Goal: Complete application form: Complete application form

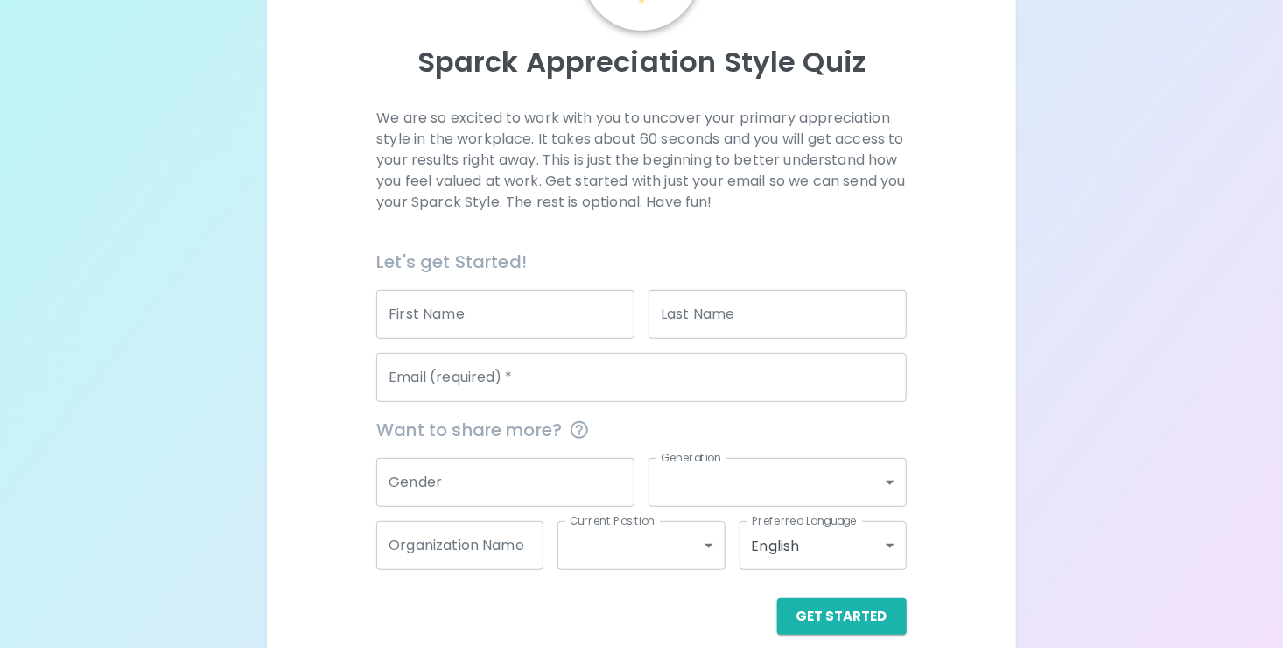
scroll to position [171, 0]
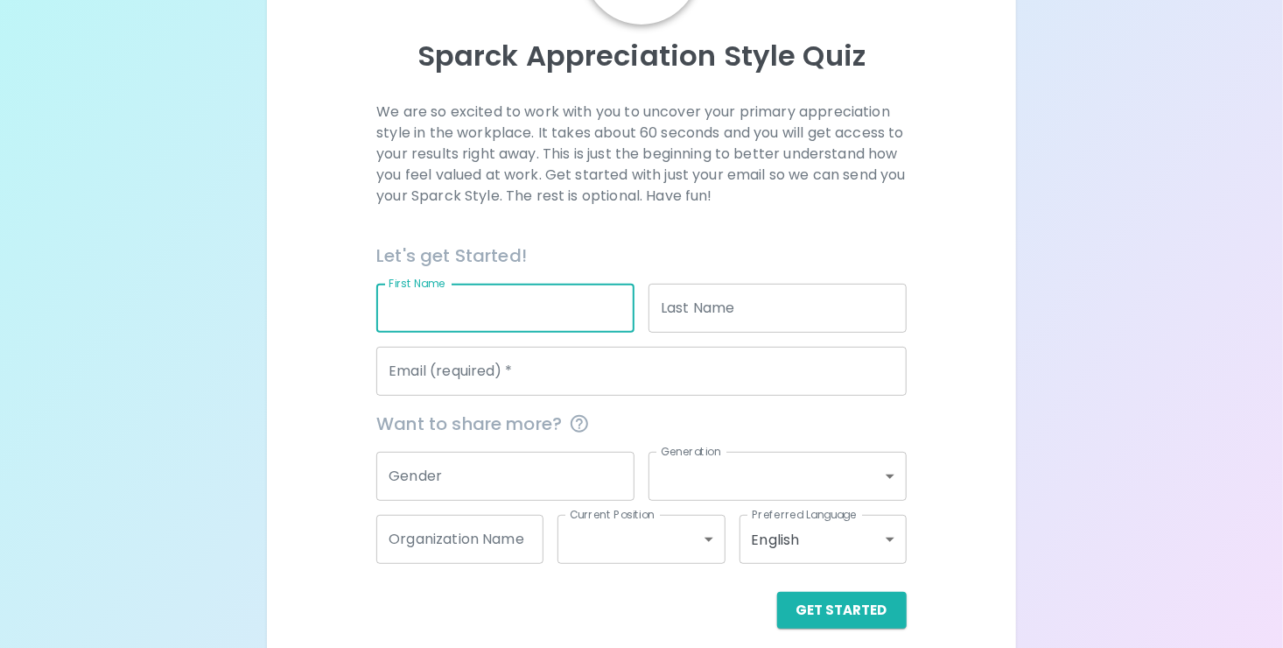
click at [416, 298] on input "First Name" at bounding box center [505, 308] width 258 height 49
type input "[PERSON_NAME]"
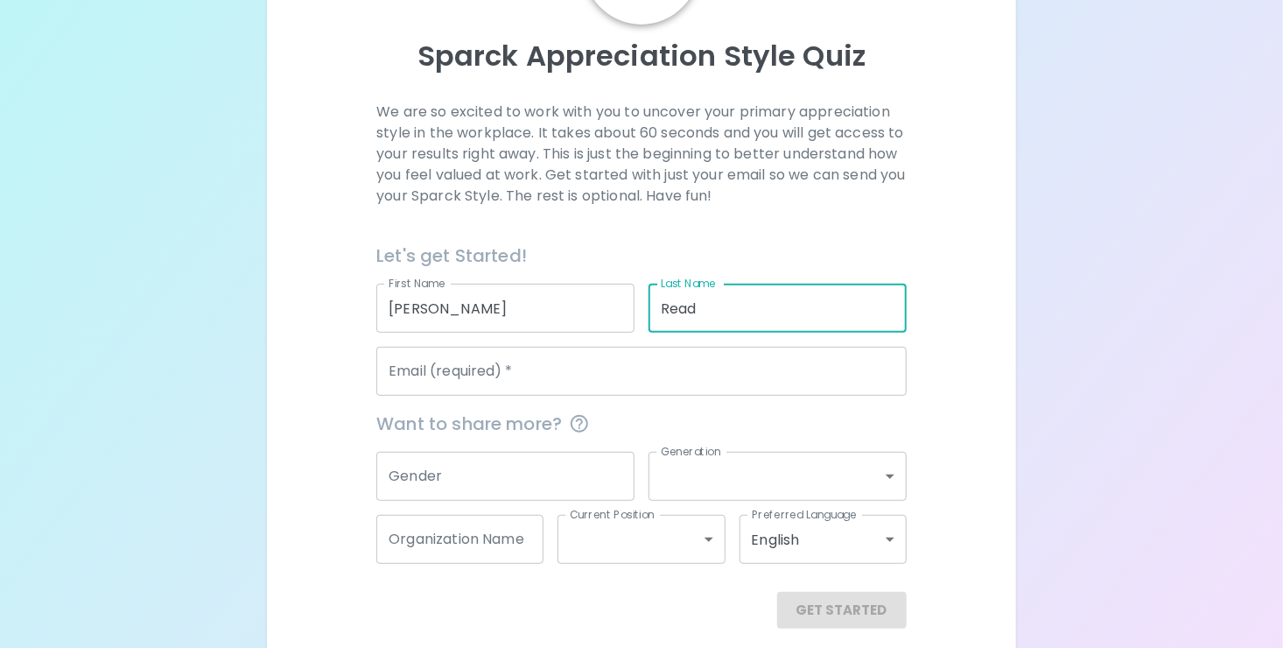
type input "Read"
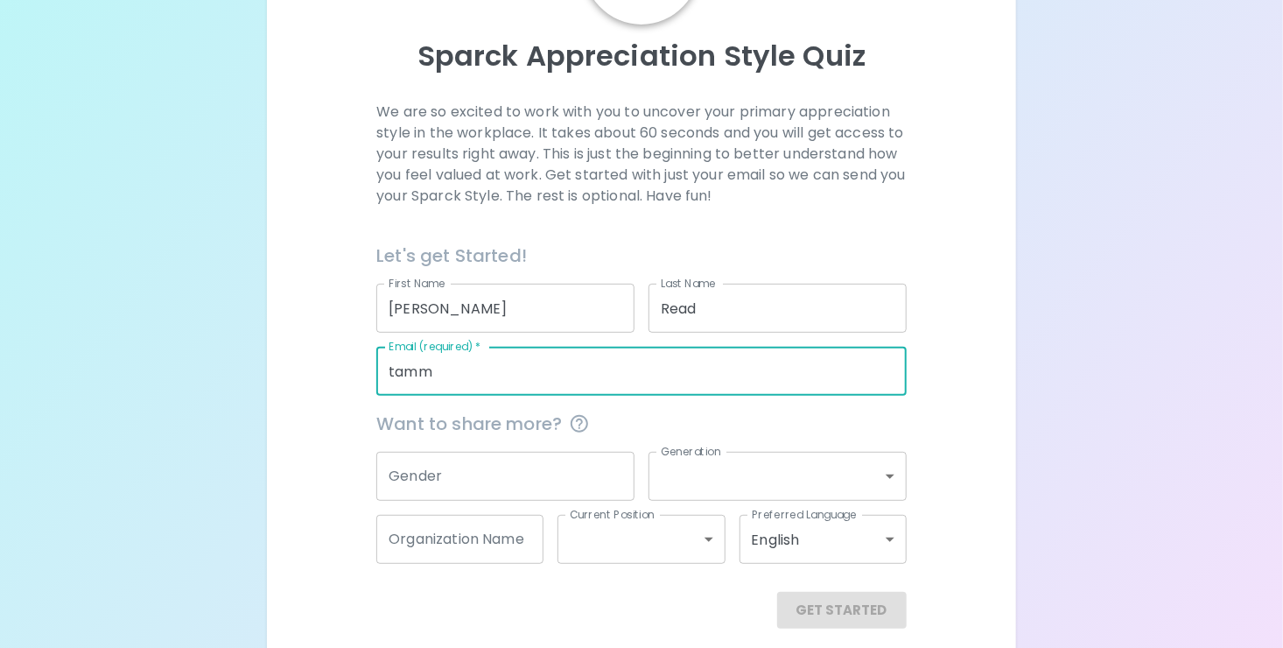
type input "[PERSON_NAME][EMAIL_ADDRESS][DOMAIN_NAME]"
type input "Safe Harbor Wealth"
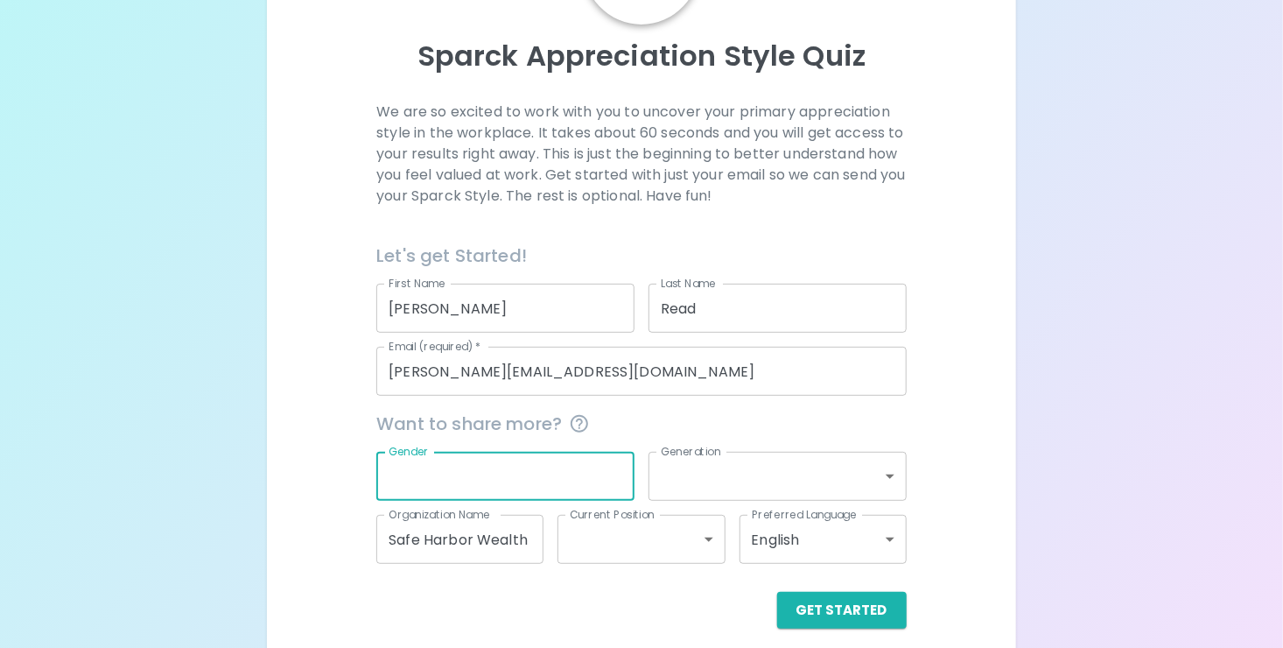
click at [457, 490] on input "Gender" at bounding box center [505, 476] width 258 height 49
type input "[DEMOGRAPHIC_DATA]"
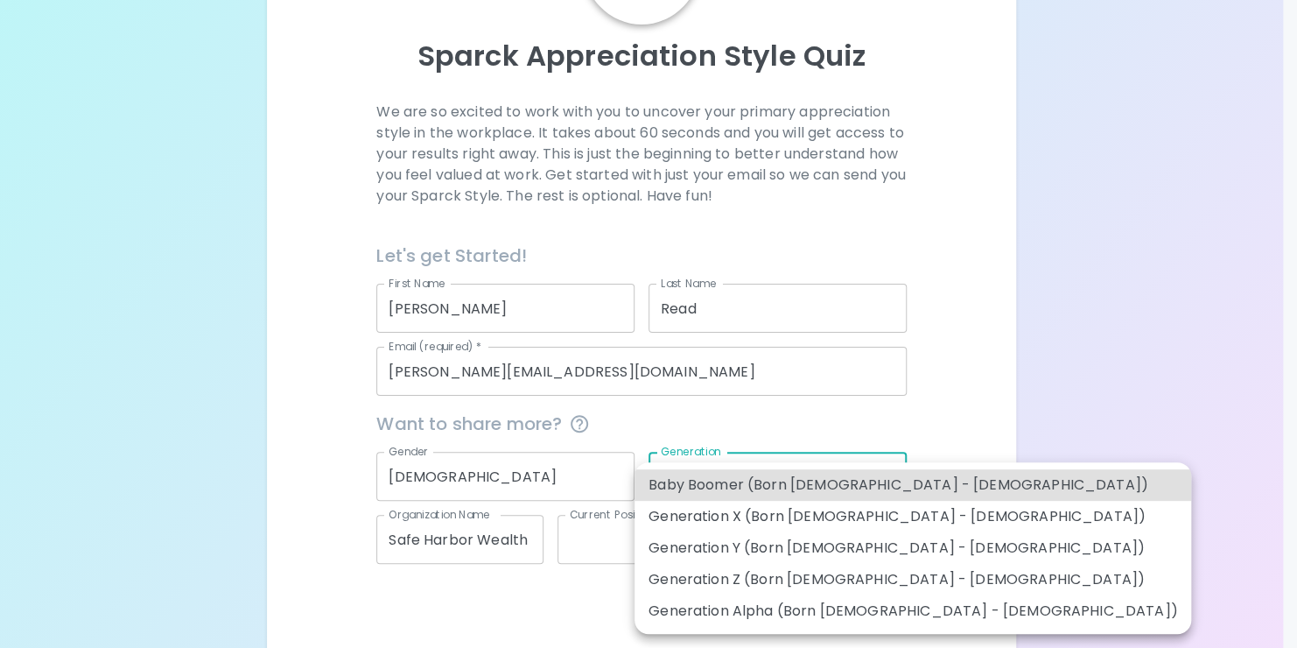
click at [892, 472] on body "Sparck Appreciation Style Quiz We are so excited to work with you to uncover yo…" at bounding box center [648, 246] width 1297 height 834
click at [859, 512] on li "Generation X (Born [DEMOGRAPHIC_DATA] - [DEMOGRAPHIC_DATA])" at bounding box center [913, 517] width 557 height 32
type input "generation_x"
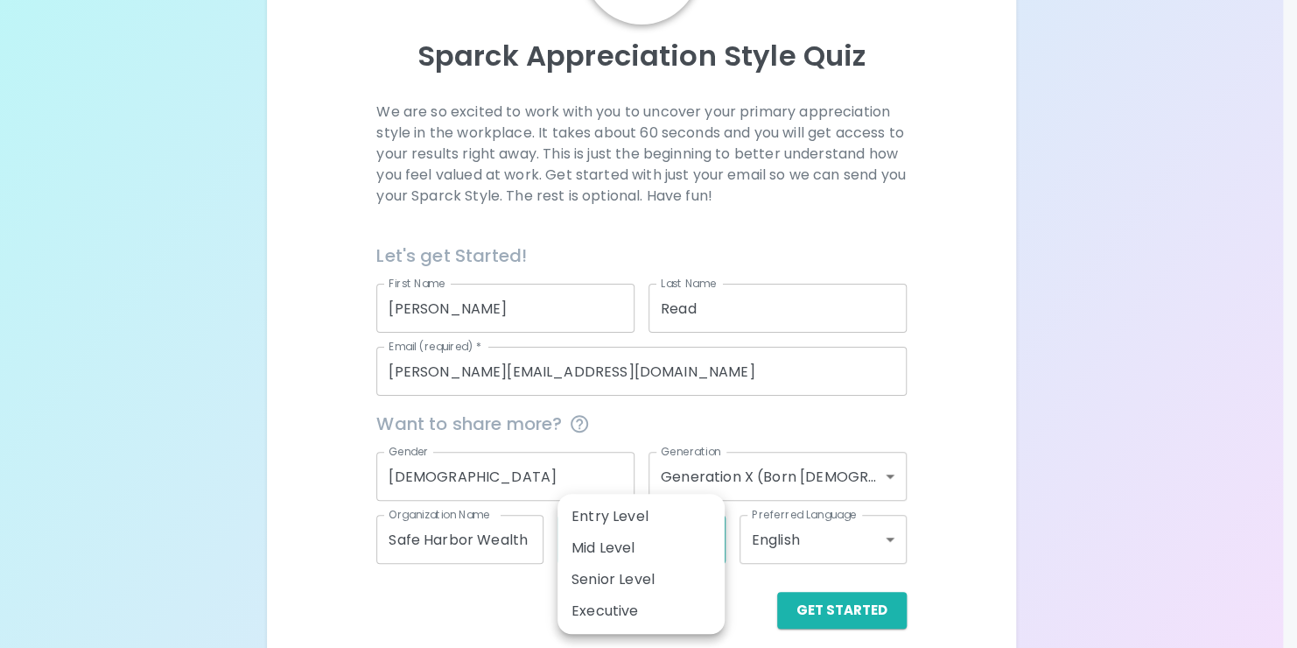
click at [703, 538] on body "Sparck Appreciation Style Quiz We are so excited to work with you to uncover yo…" at bounding box center [648, 246] width 1297 height 834
click at [608, 609] on li "Executive" at bounding box center [641, 611] width 167 height 32
click at [663, 538] on body "Sparck Appreciation Style Quiz We are so excited to work with you to uncover yo…" at bounding box center [648, 246] width 1297 height 834
click at [644, 584] on li "Senior Level" at bounding box center [641, 580] width 167 height 32
type input "senior_level"
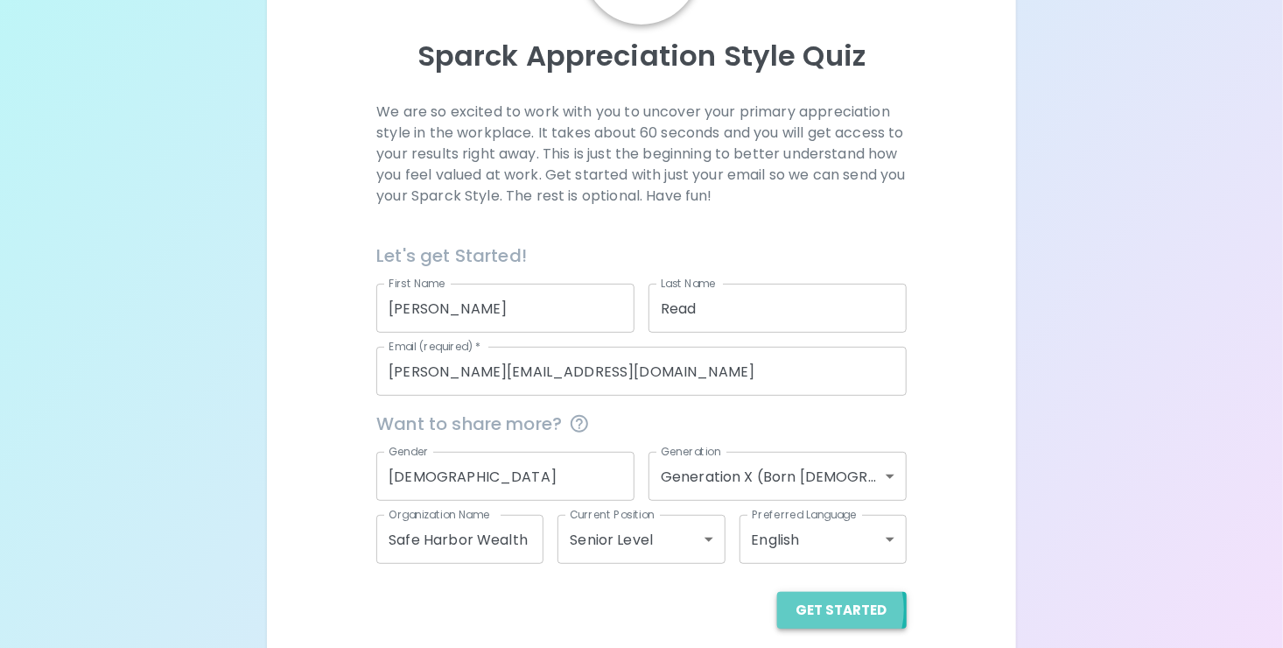
click at [825, 608] on button "Get Started" at bounding box center [842, 610] width 130 height 37
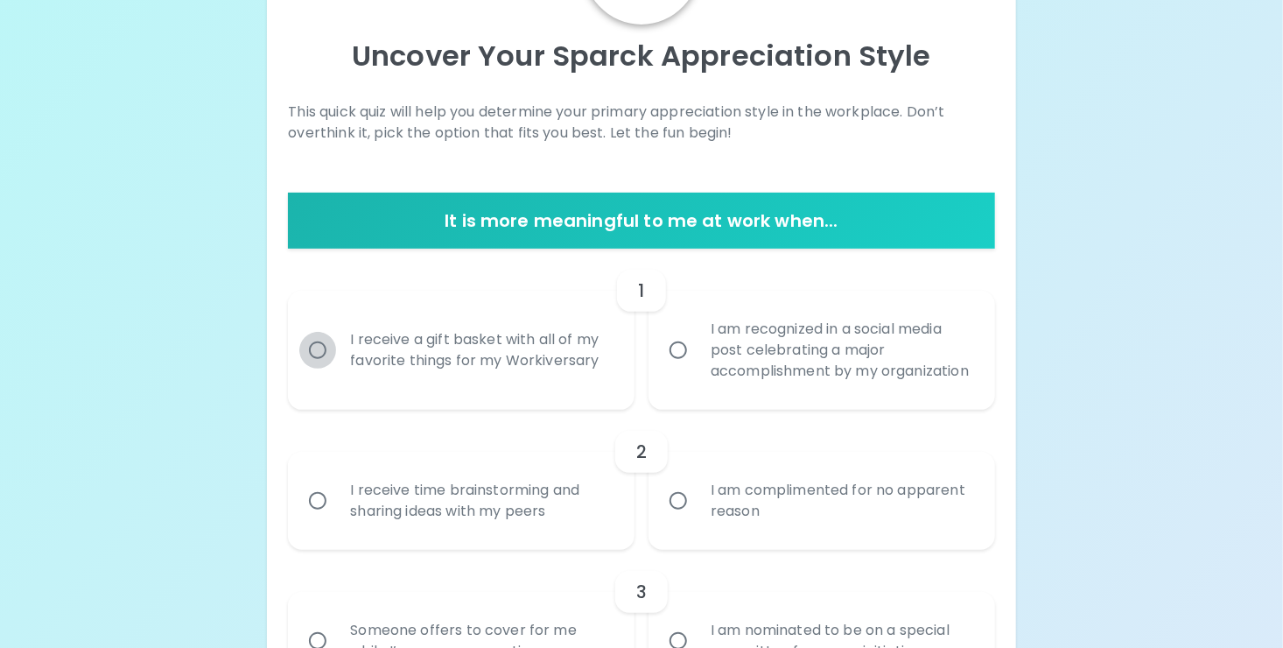
click at [323, 355] on input "I receive a gift basket with all of my favorite things for my Workiversary" at bounding box center [317, 350] width 37 height 37
radio input "true"
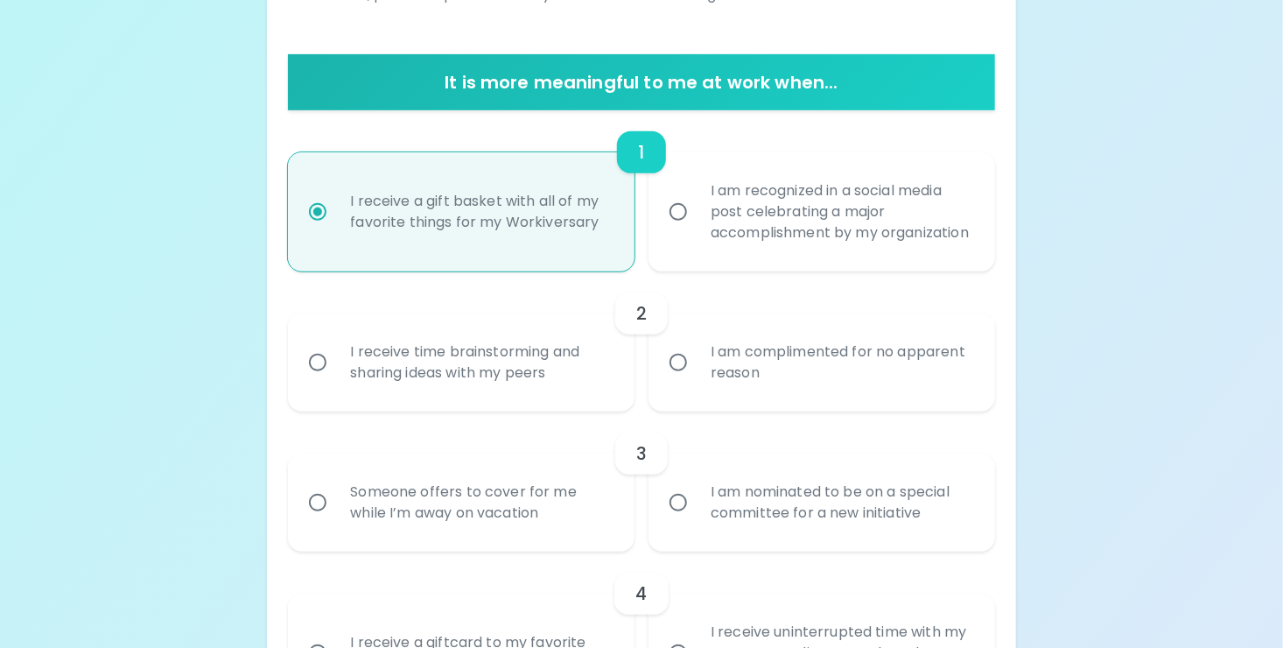
scroll to position [311, 0]
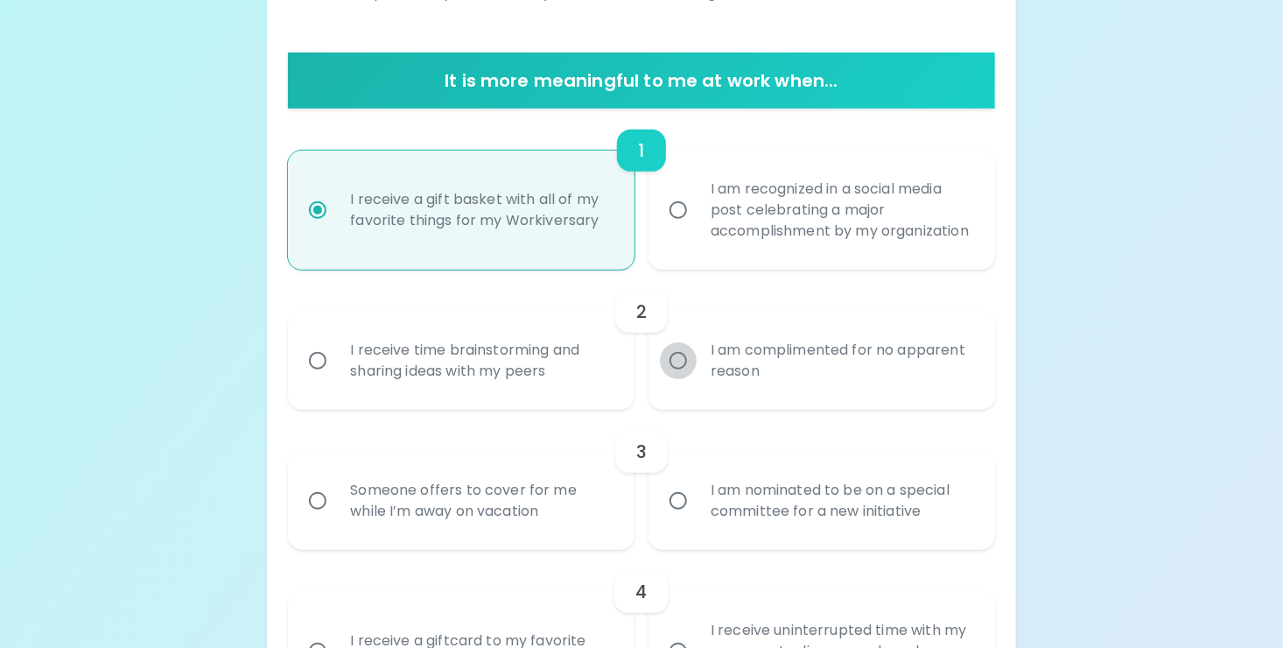
click at [676, 378] on input "I am complimented for no apparent reason" at bounding box center [678, 360] width 37 height 37
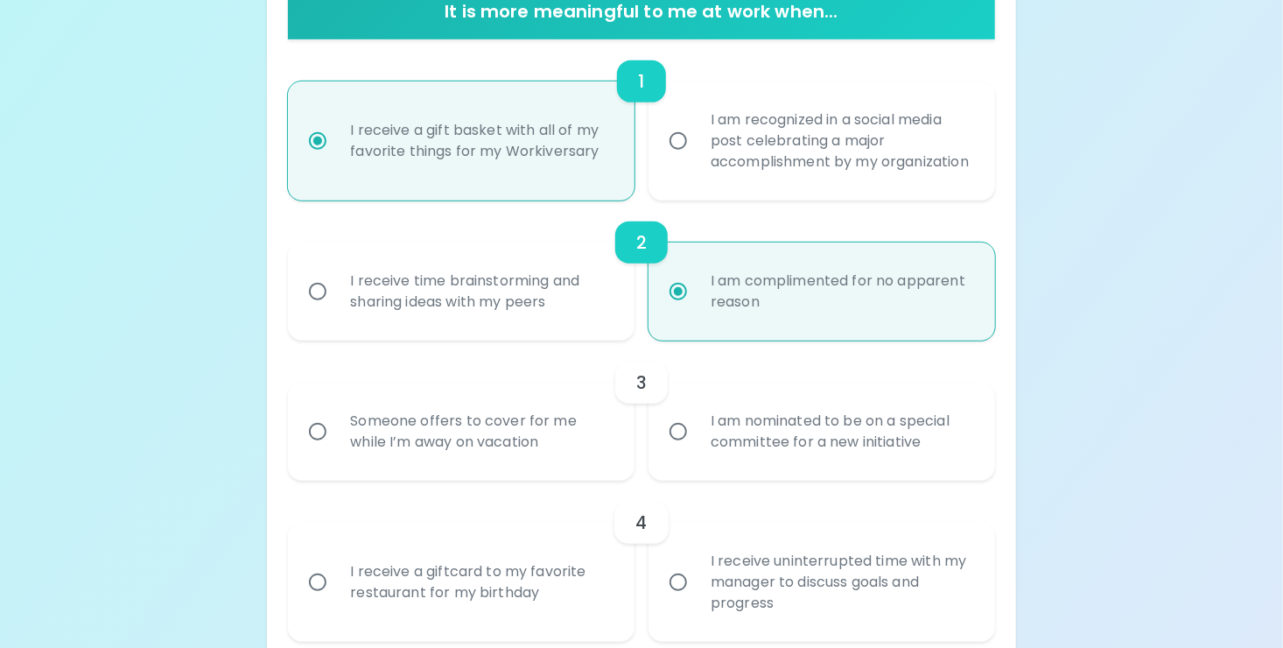
scroll to position [451, 0]
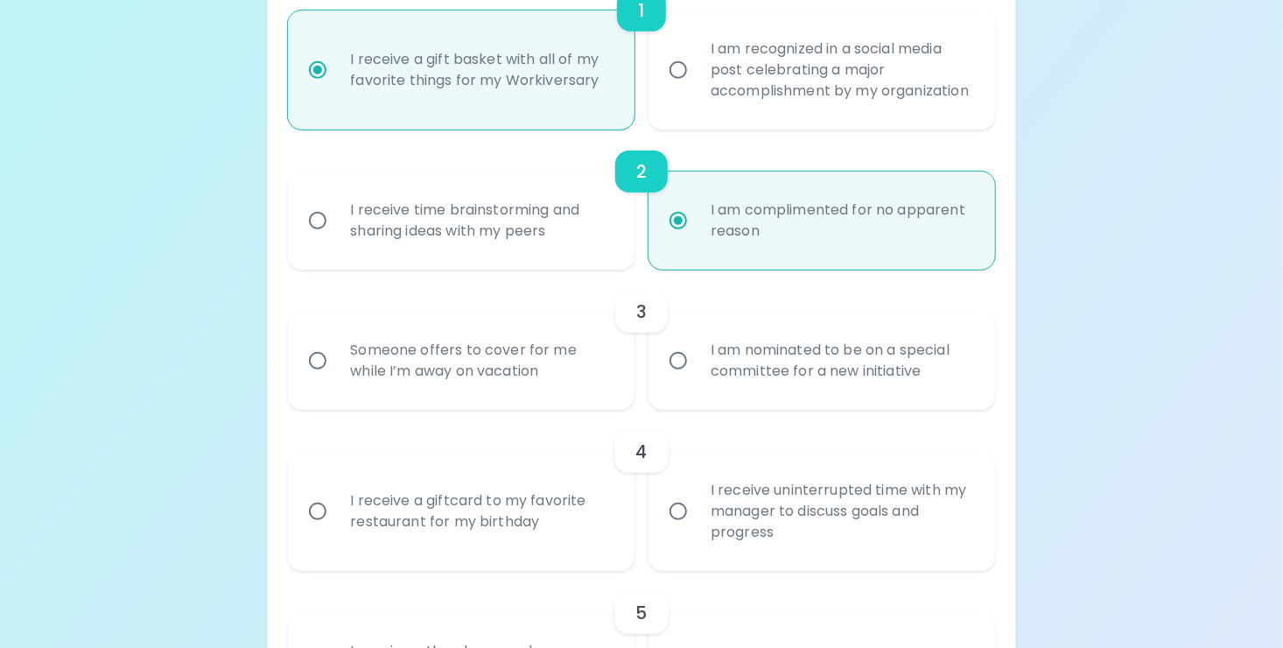
radio input "true"
click at [681, 379] on input "I am nominated to be on a special committee for a new initiative" at bounding box center [678, 360] width 37 height 37
radio input "false"
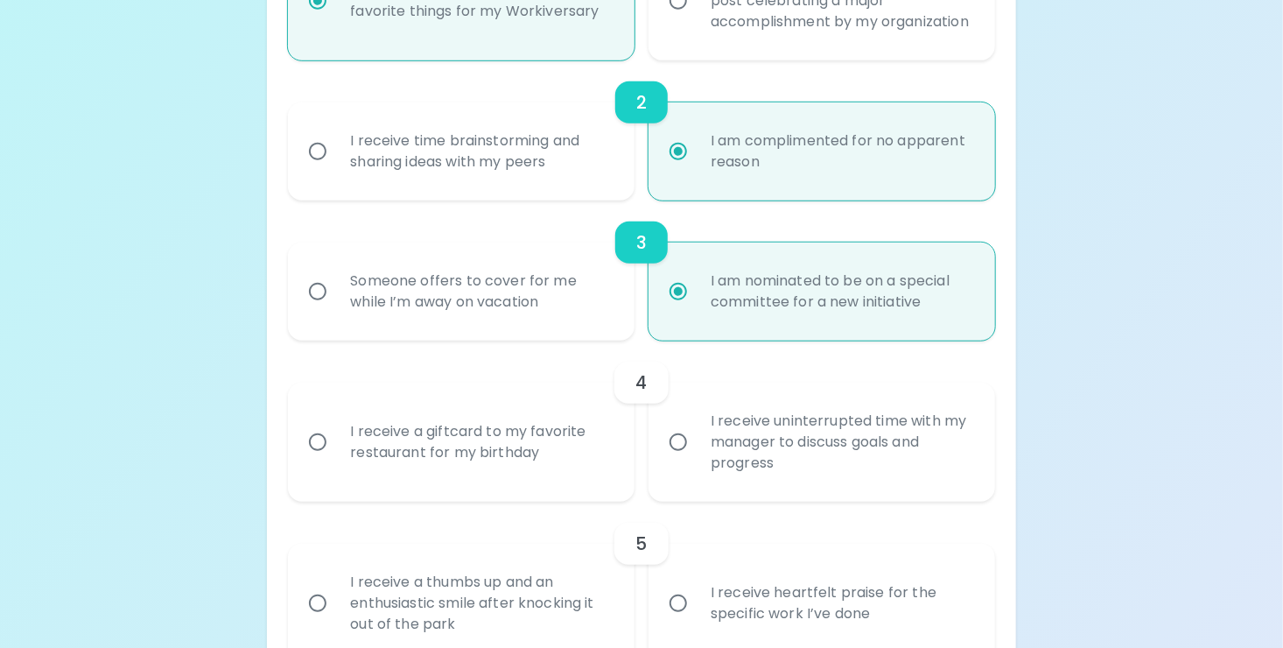
scroll to position [591, 0]
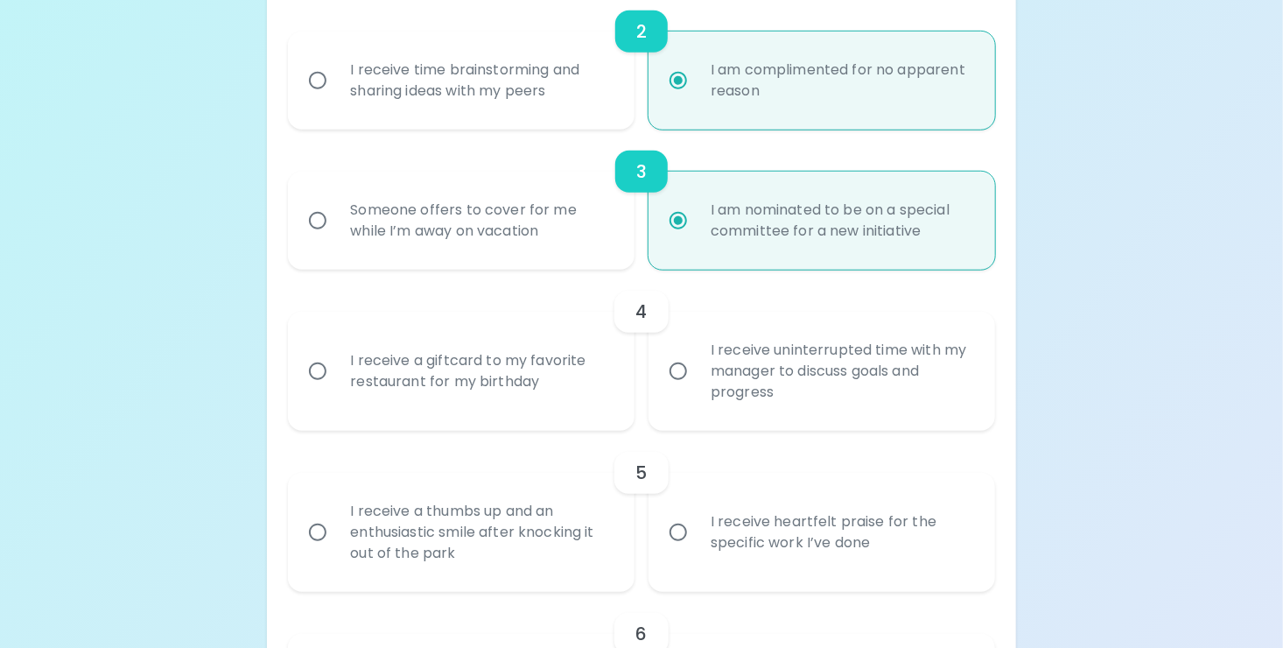
radio input "true"
click at [315, 389] on input "I receive a giftcard to my favorite restaurant for my birthday" at bounding box center [317, 371] width 37 height 37
radio input "false"
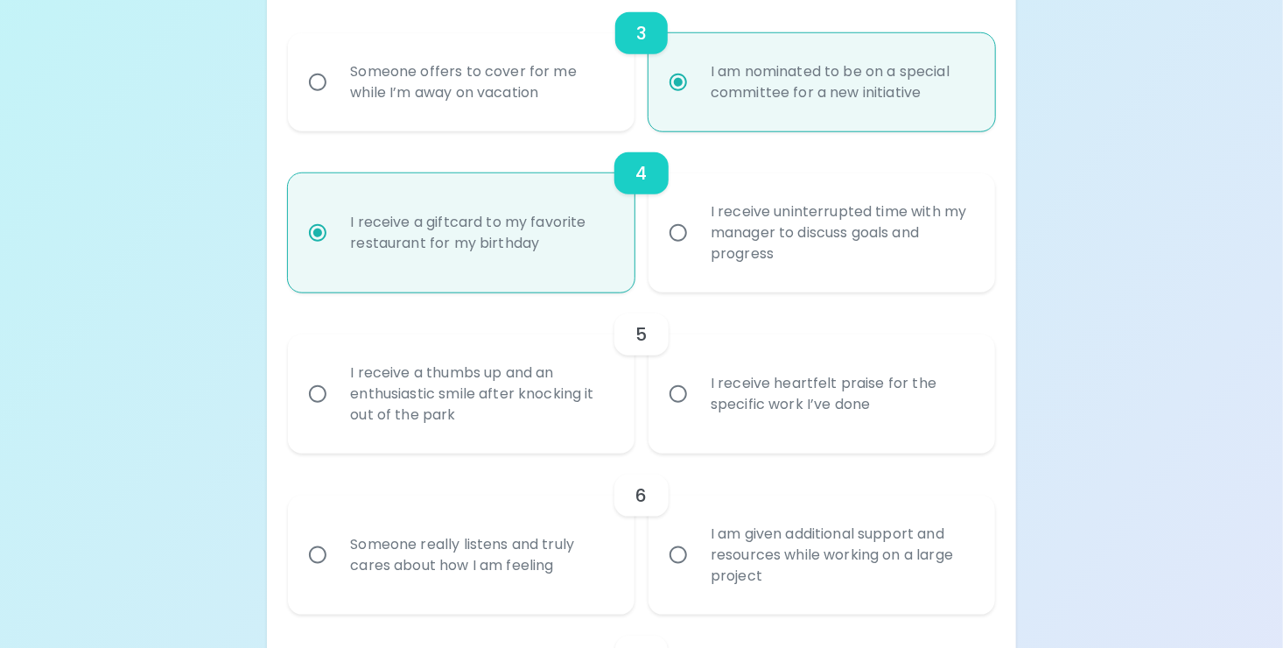
scroll to position [731, 0]
radio input "true"
click at [317, 410] on input "I receive a thumbs up and an enthusiastic smile after knocking it out of the pa…" at bounding box center [317, 392] width 37 height 37
radio input "false"
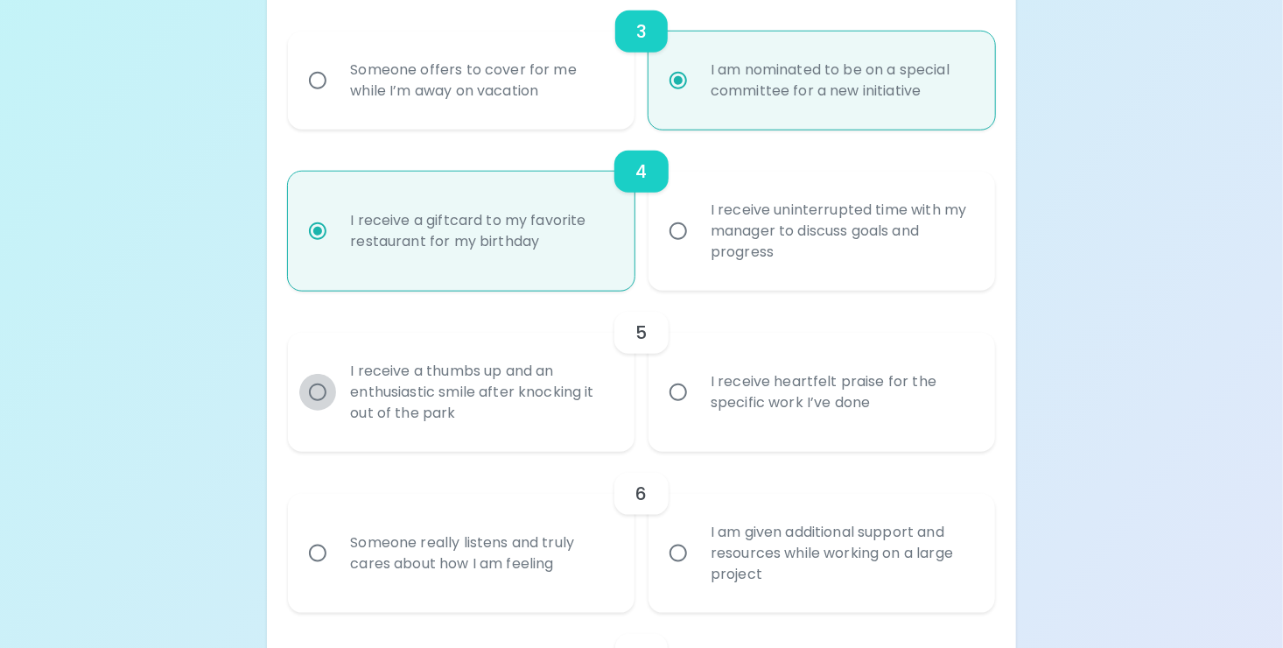
radio input "false"
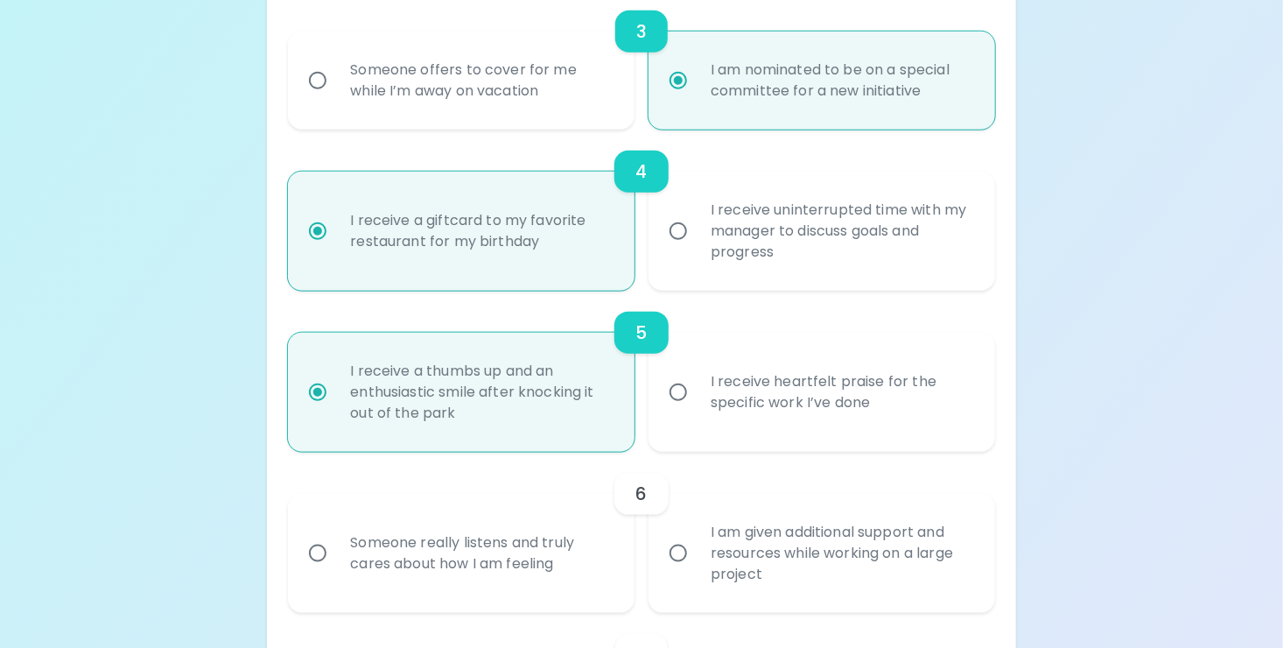
scroll to position [871, 0]
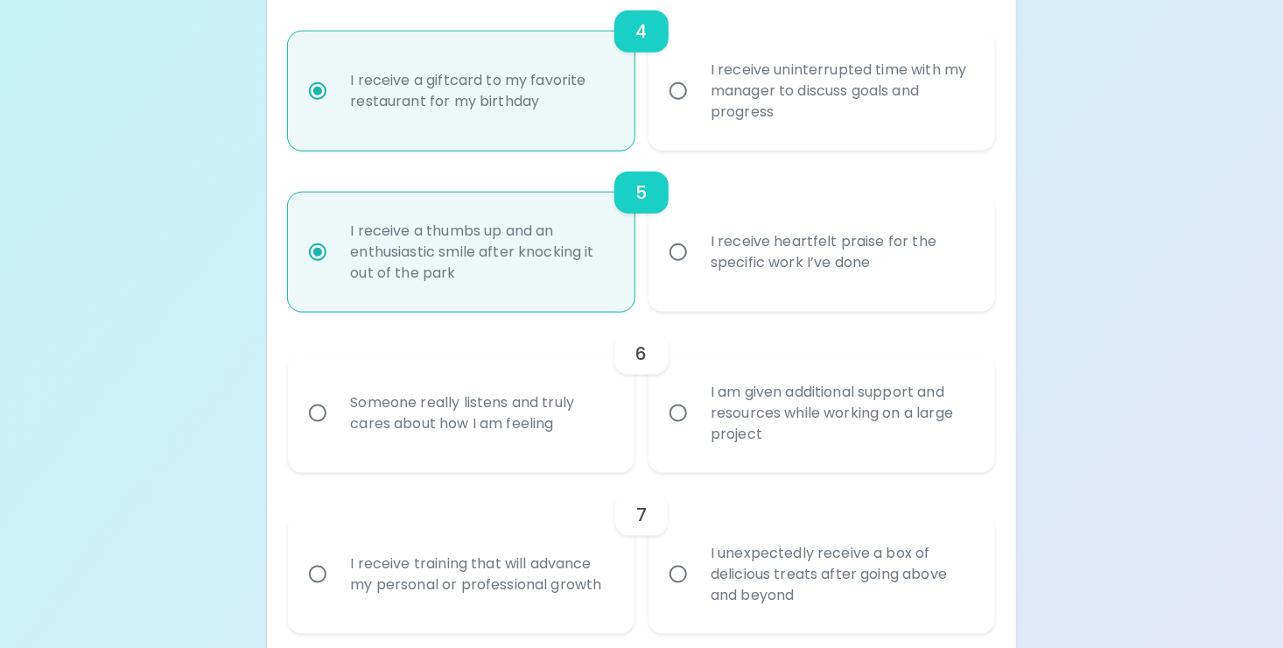
radio input "true"
click at [316, 432] on input "Someone really listens and truly cares about how I am feeling" at bounding box center [317, 413] width 37 height 37
radio input "false"
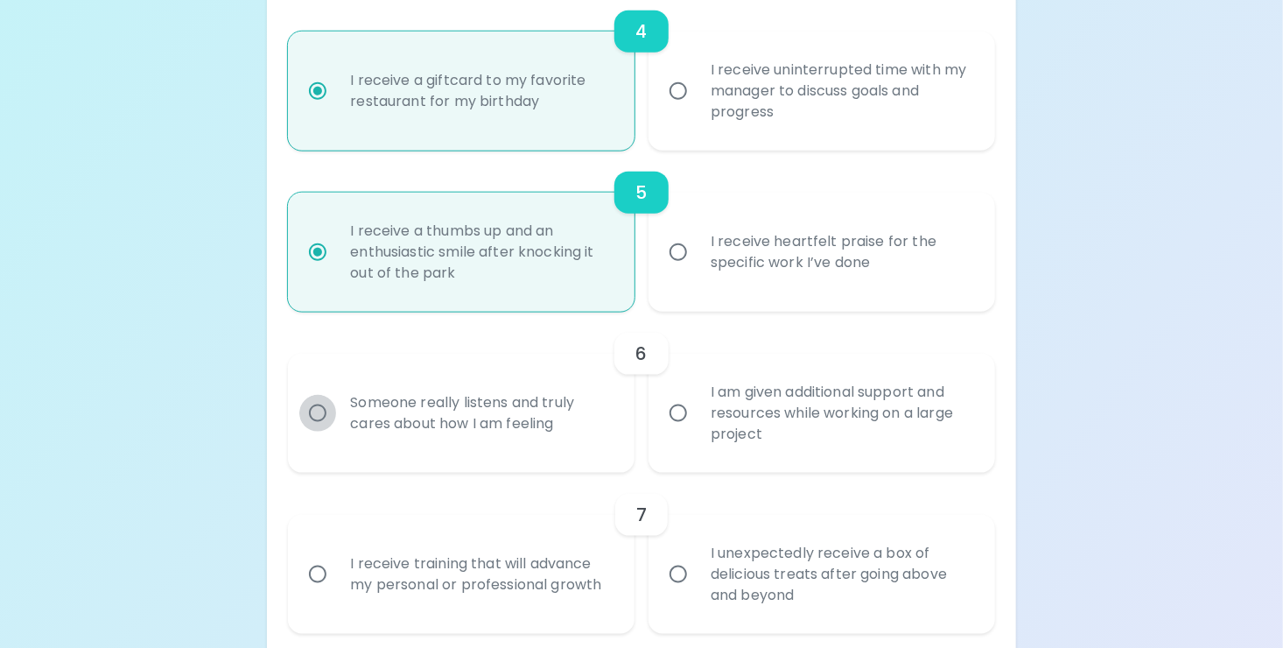
radio input "false"
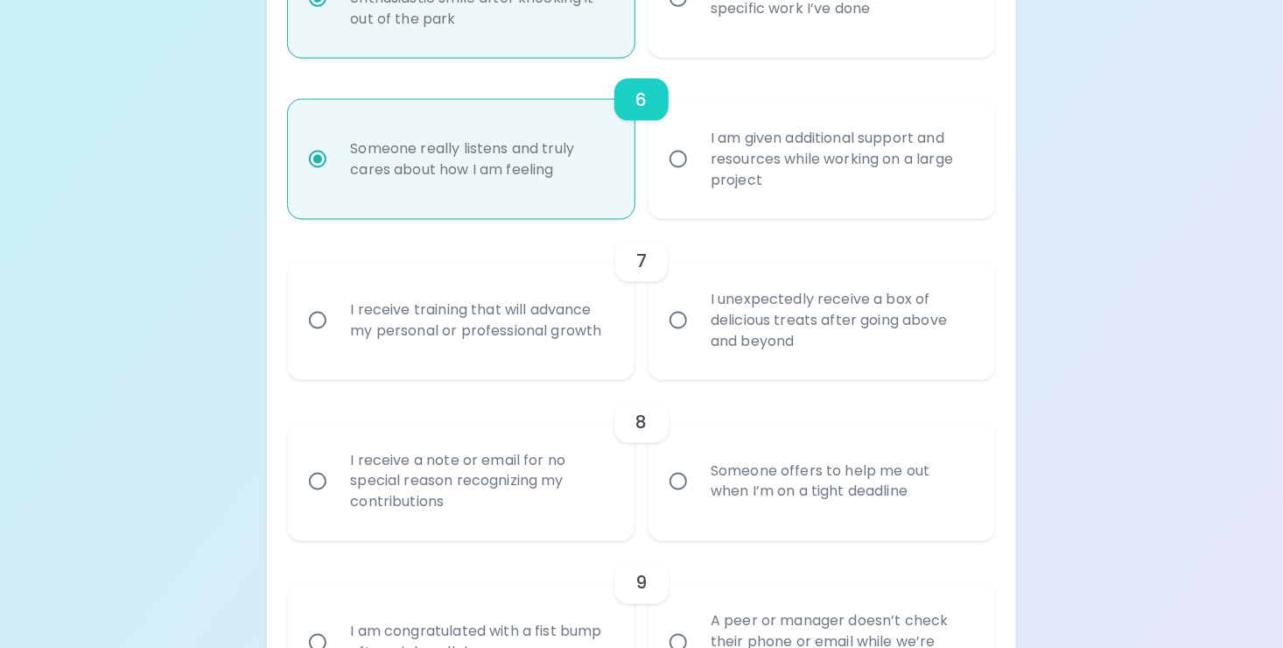
scroll to position [1130, 0]
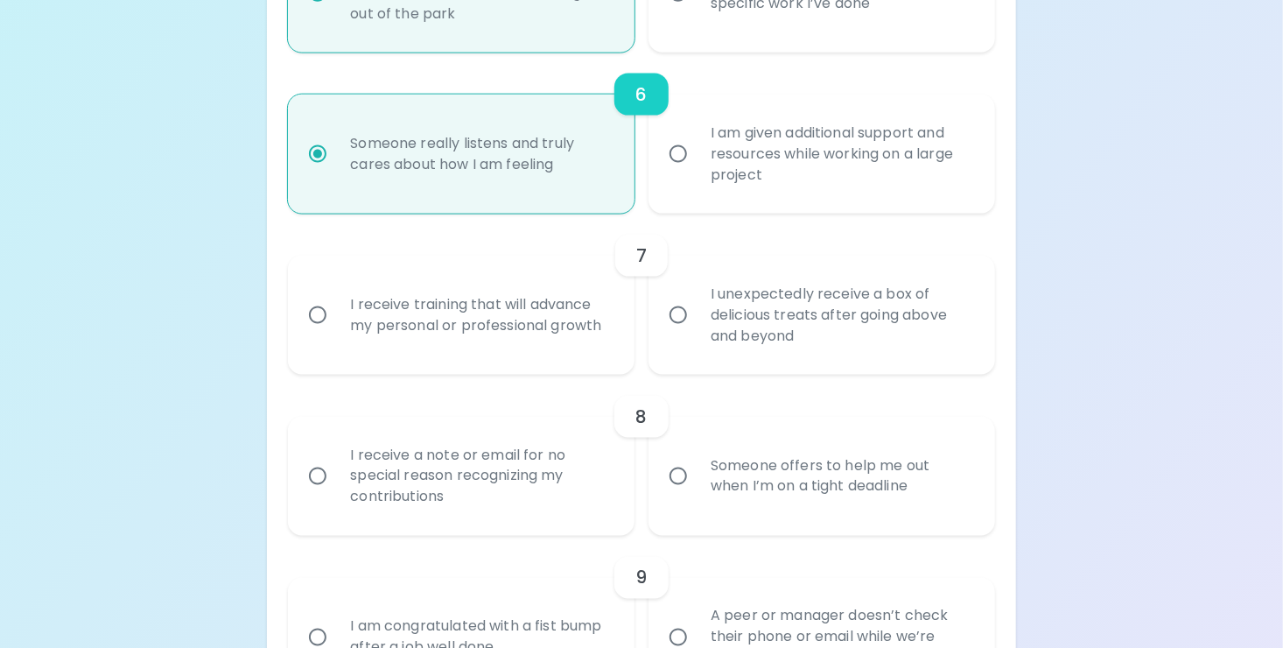
radio input "true"
click at [685, 334] on input "I unexpectedly receive a box of delicious treats after going above and beyond" at bounding box center [678, 315] width 37 height 37
radio input "false"
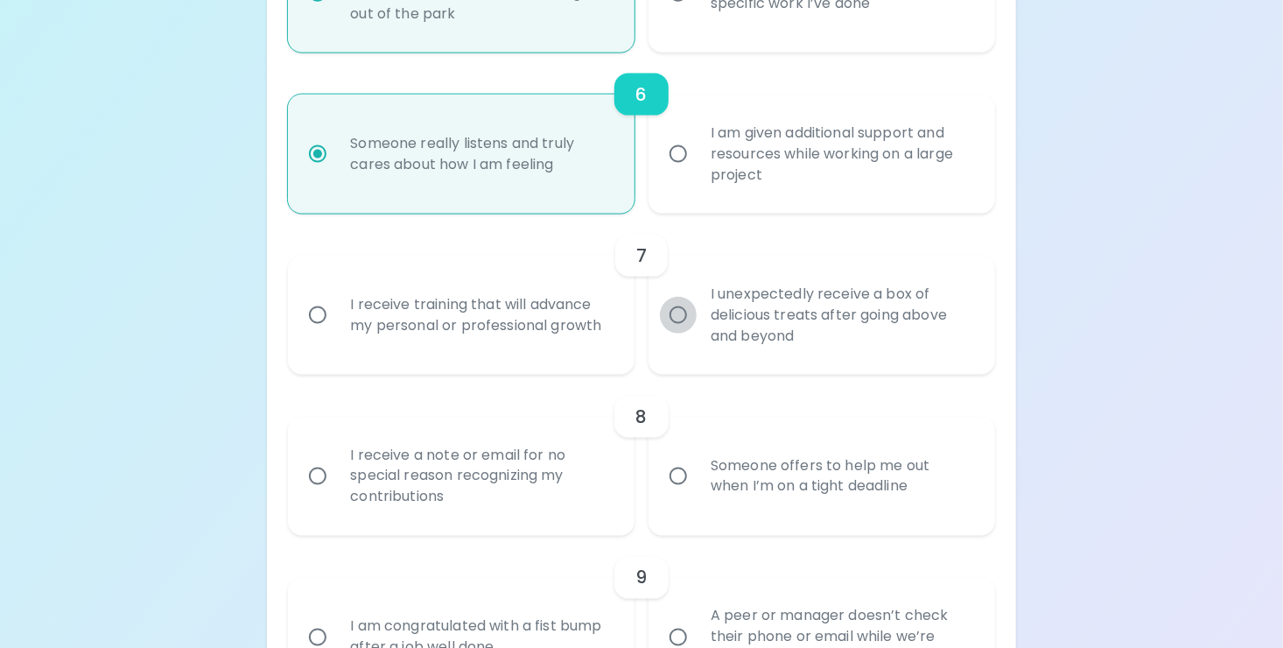
radio input "false"
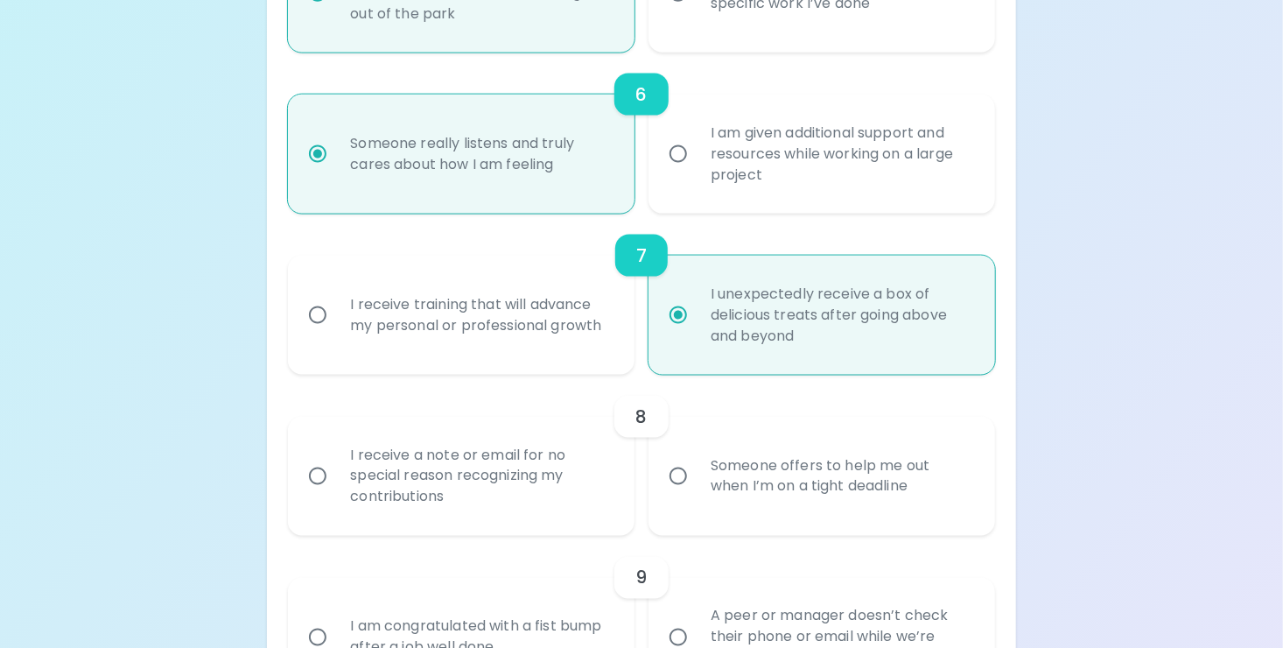
scroll to position [1270, 0]
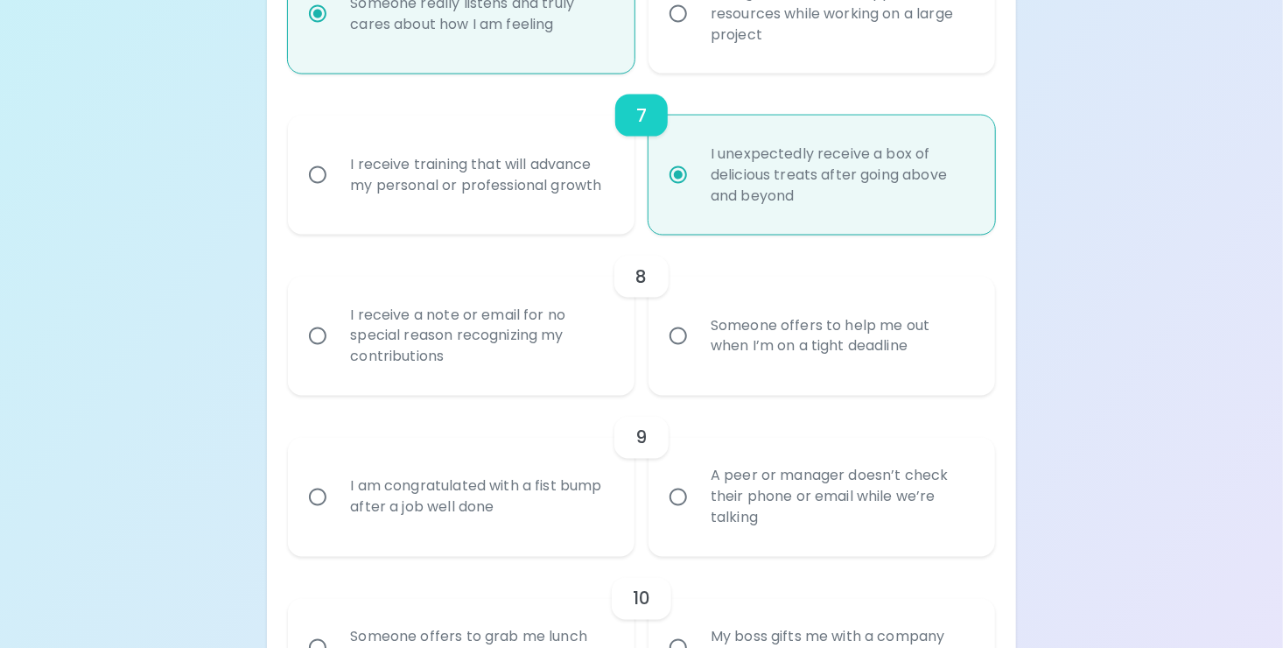
radio input "true"
click at [323, 355] on input "I receive a note or email for no special reason recognizing my contributions" at bounding box center [317, 336] width 37 height 37
radio input "false"
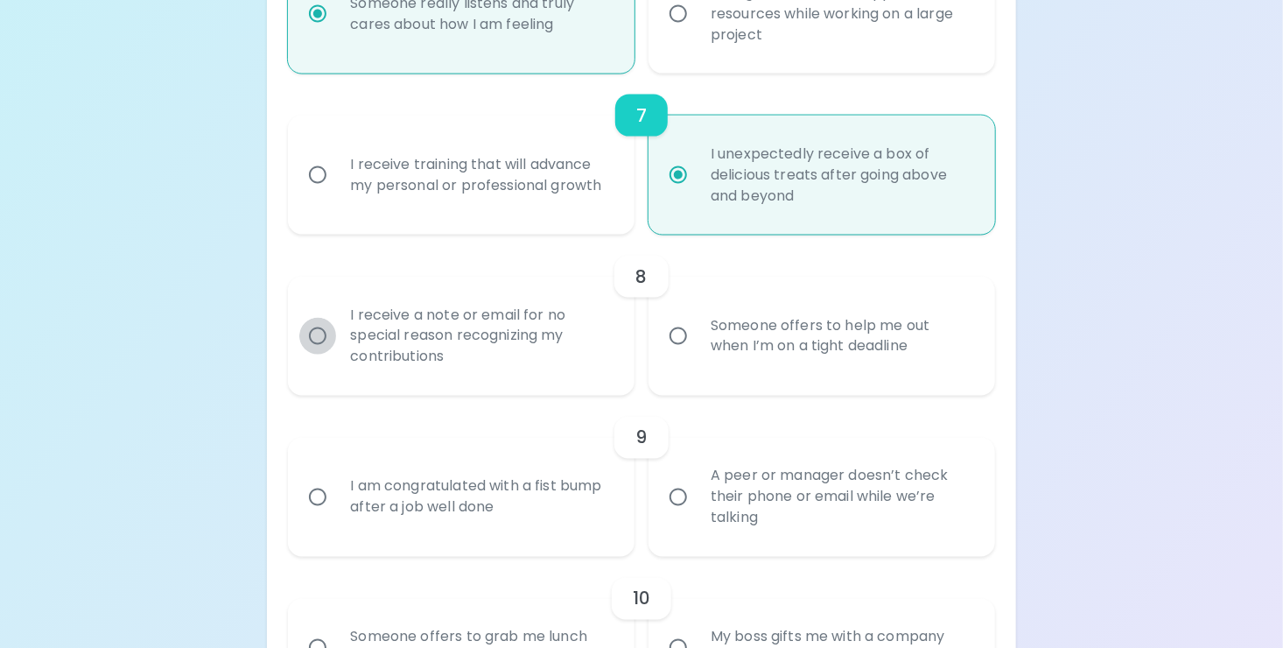
radio input "false"
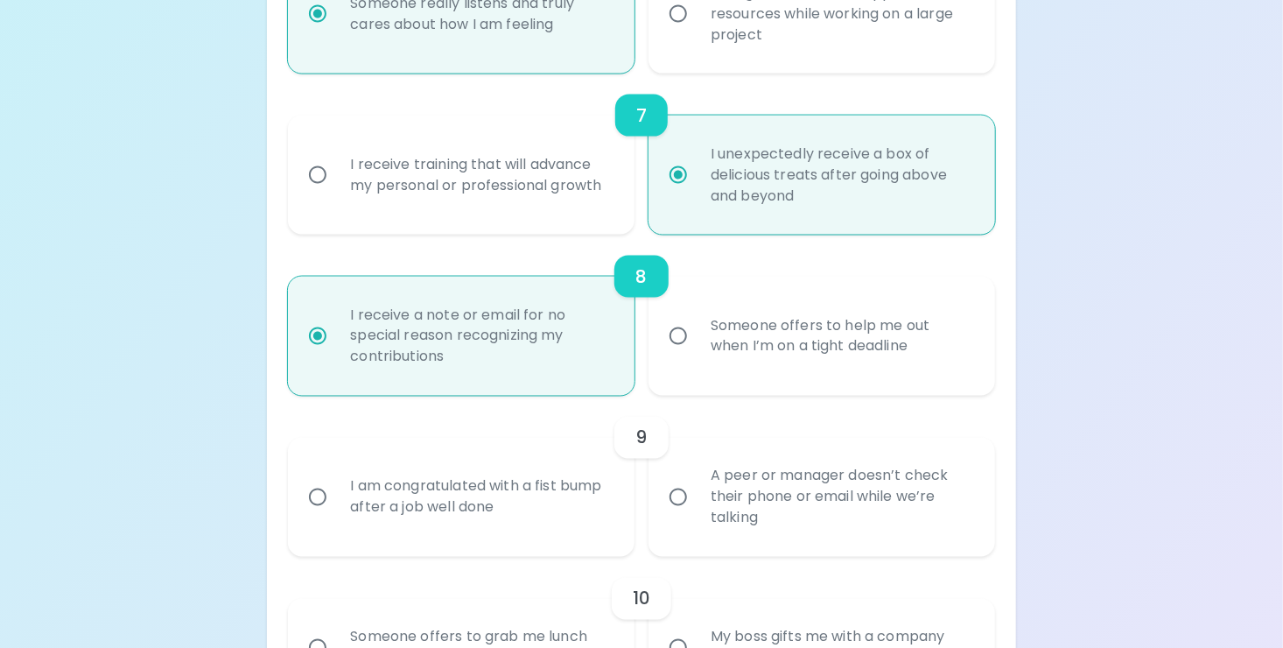
scroll to position [1410, 0]
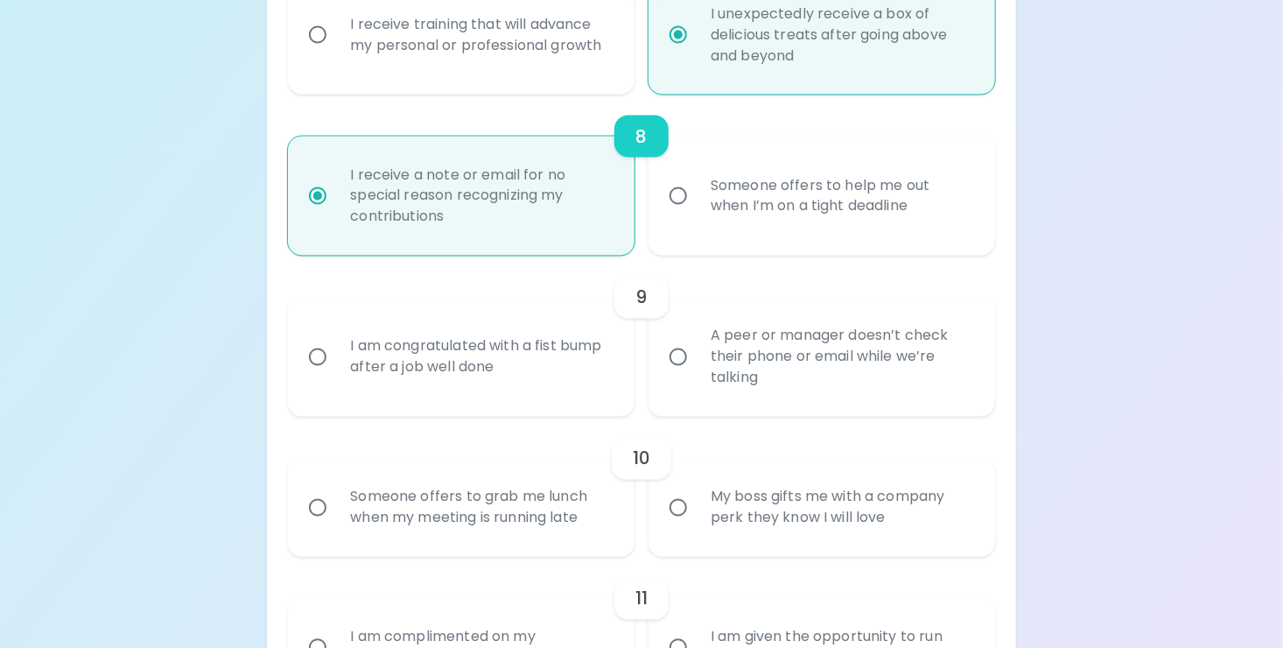
radio input "true"
click at [315, 376] on input "I am congratulated with a fist bump after a job well done" at bounding box center [317, 357] width 37 height 37
radio input "false"
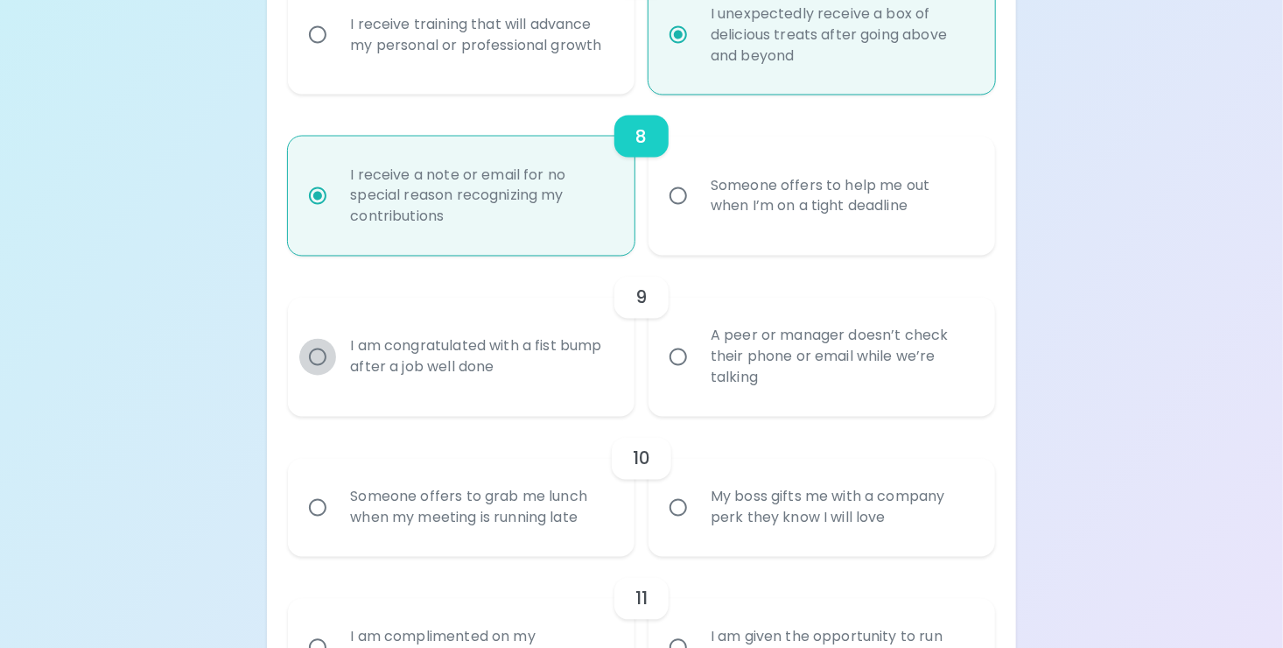
radio input "false"
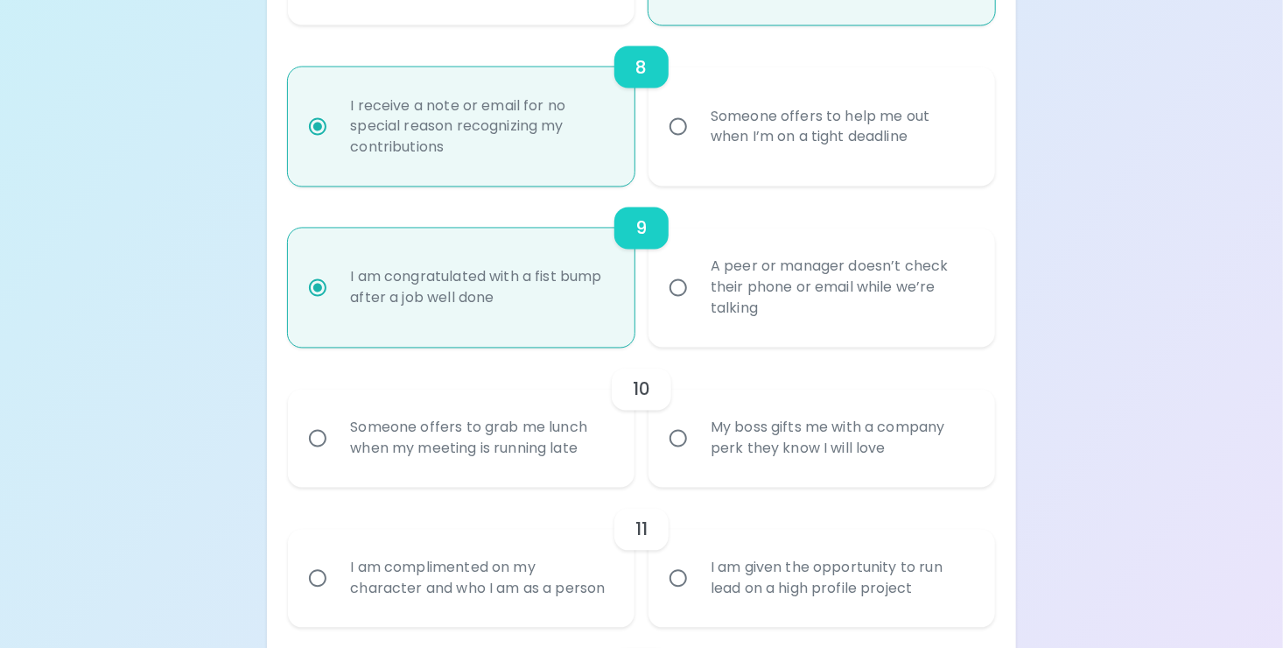
scroll to position [1550, 0]
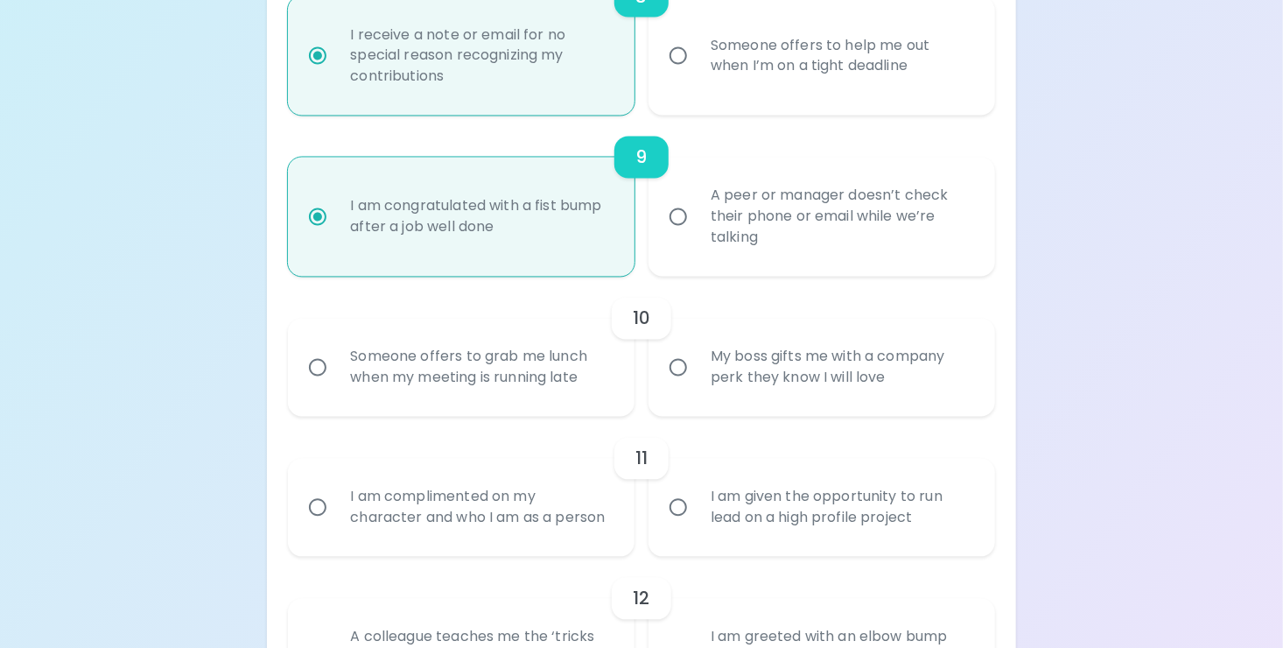
radio input "true"
click at [675, 386] on input "My boss gifts me with a company perk they know I will love" at bounding box center [678, 367] width 37 height 37
radio input "false"
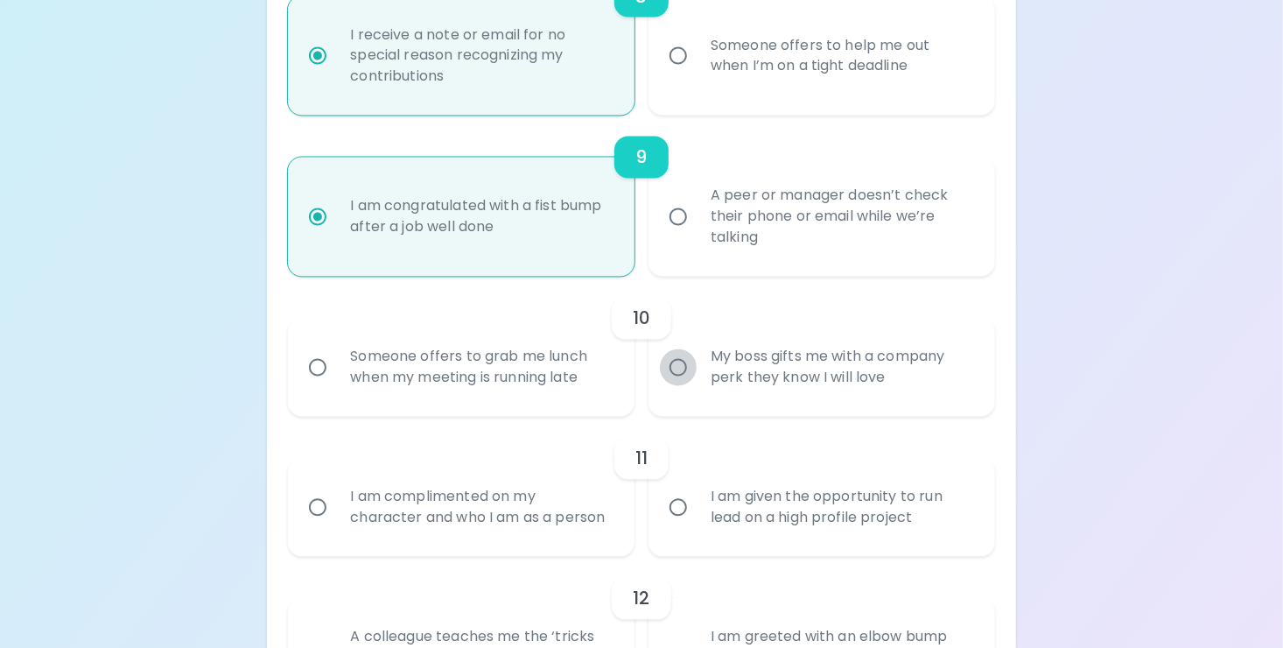
radio input "false"
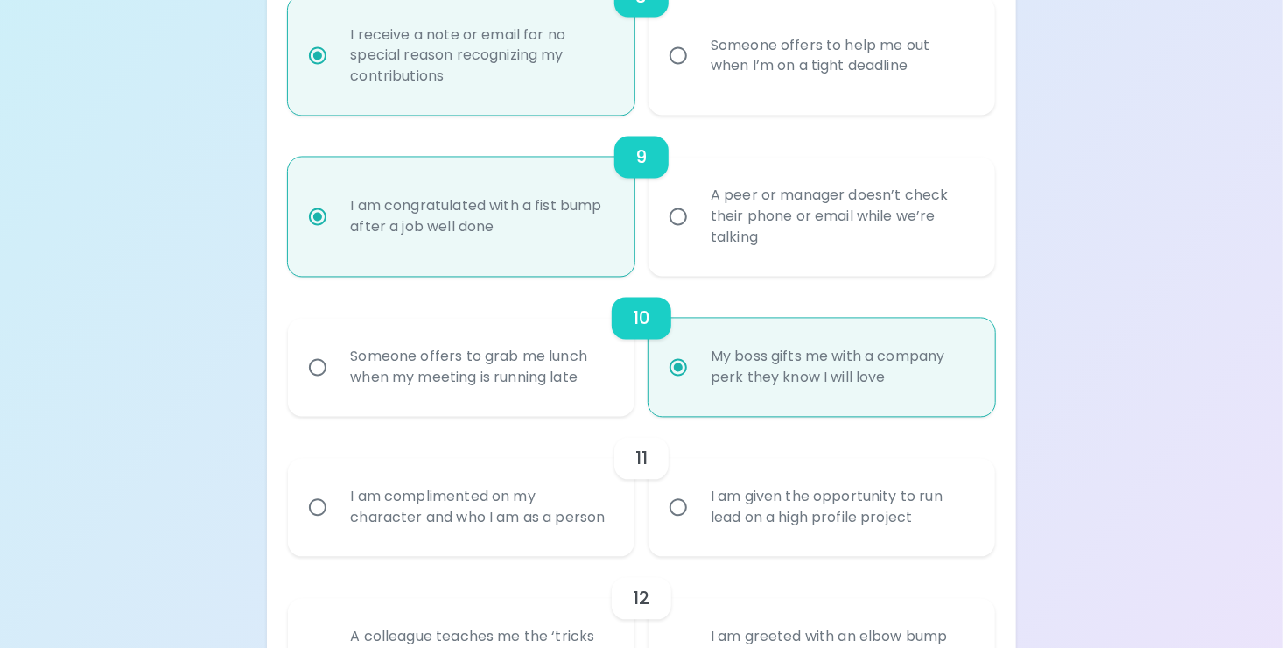
scroll to position [1690, 0]
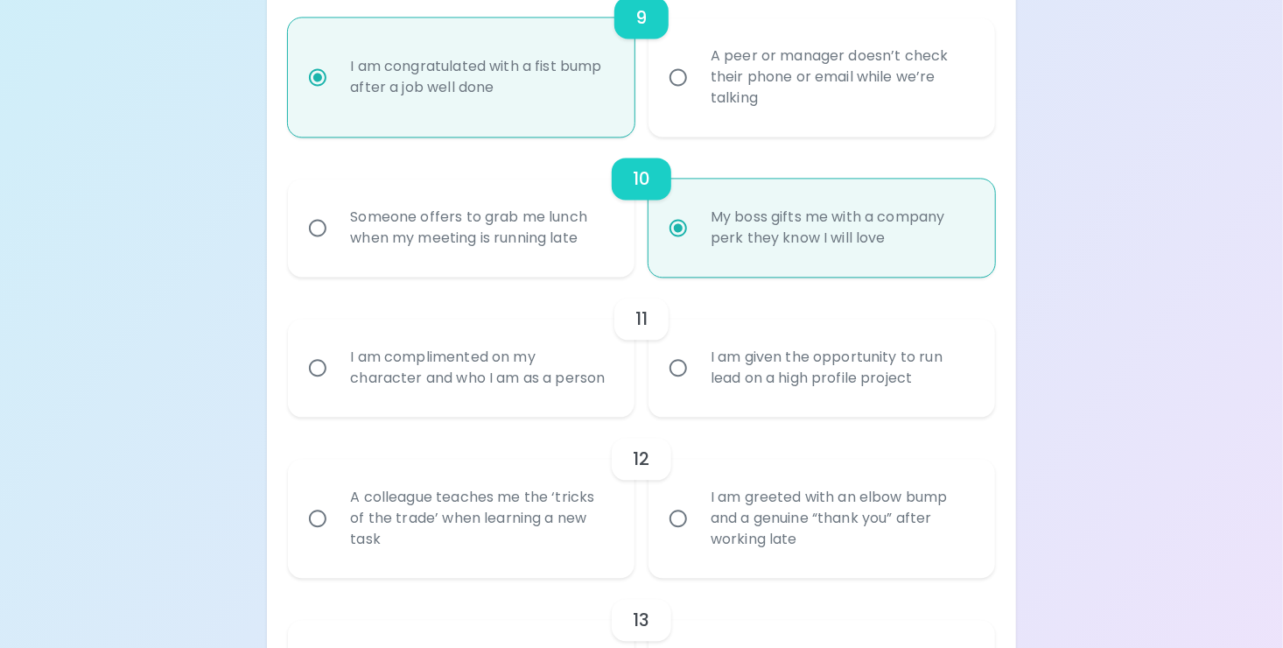
radio input "true"
click at [317, 386] on input "I am complimented on my character and who I am as a person" at bounding box center [317, 367] width 37 height 37
radio input "false"
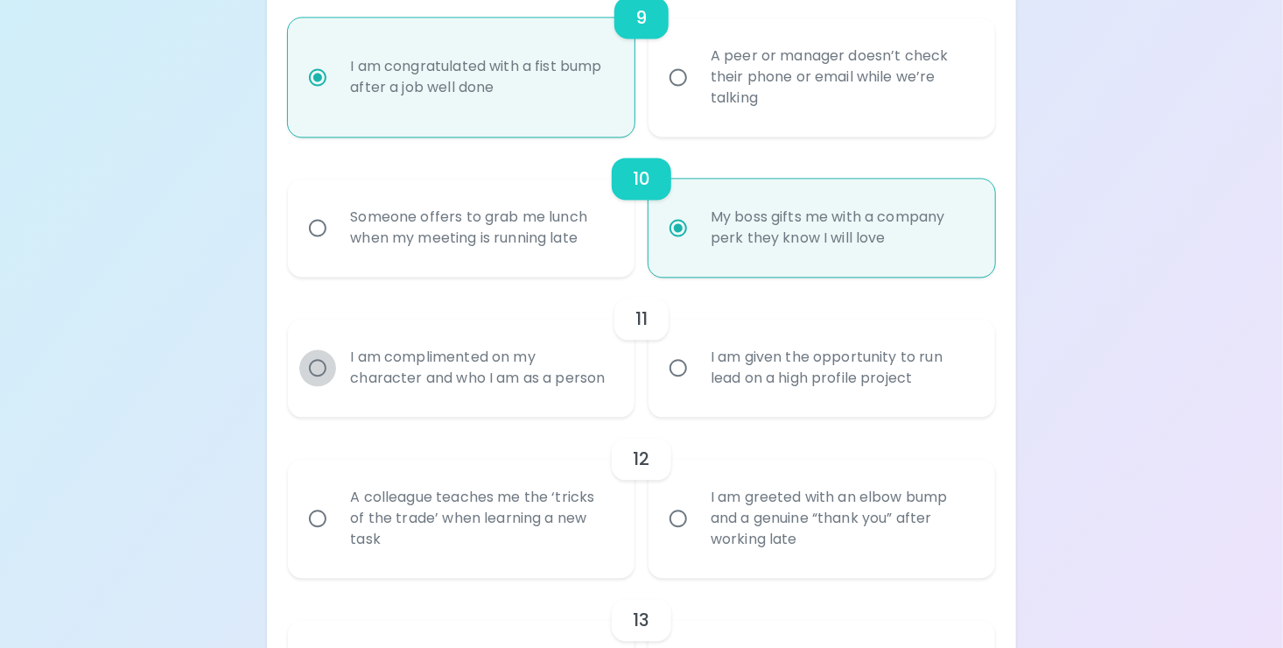
radio input "false"
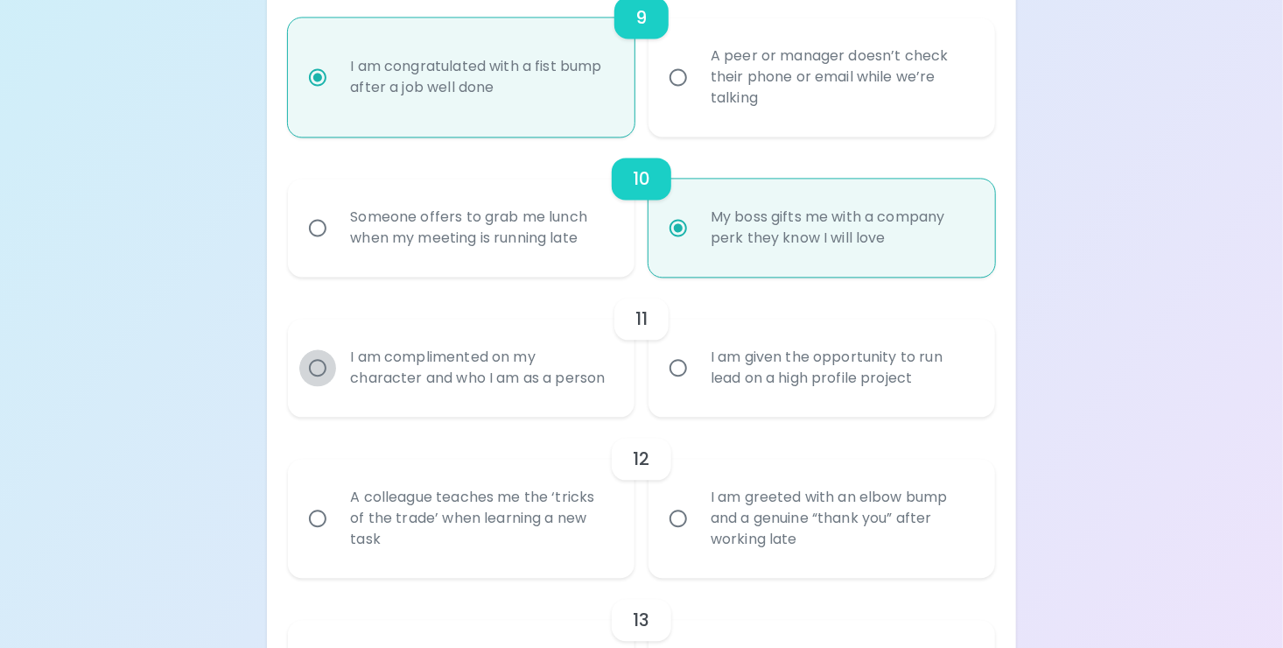
radio input "false"
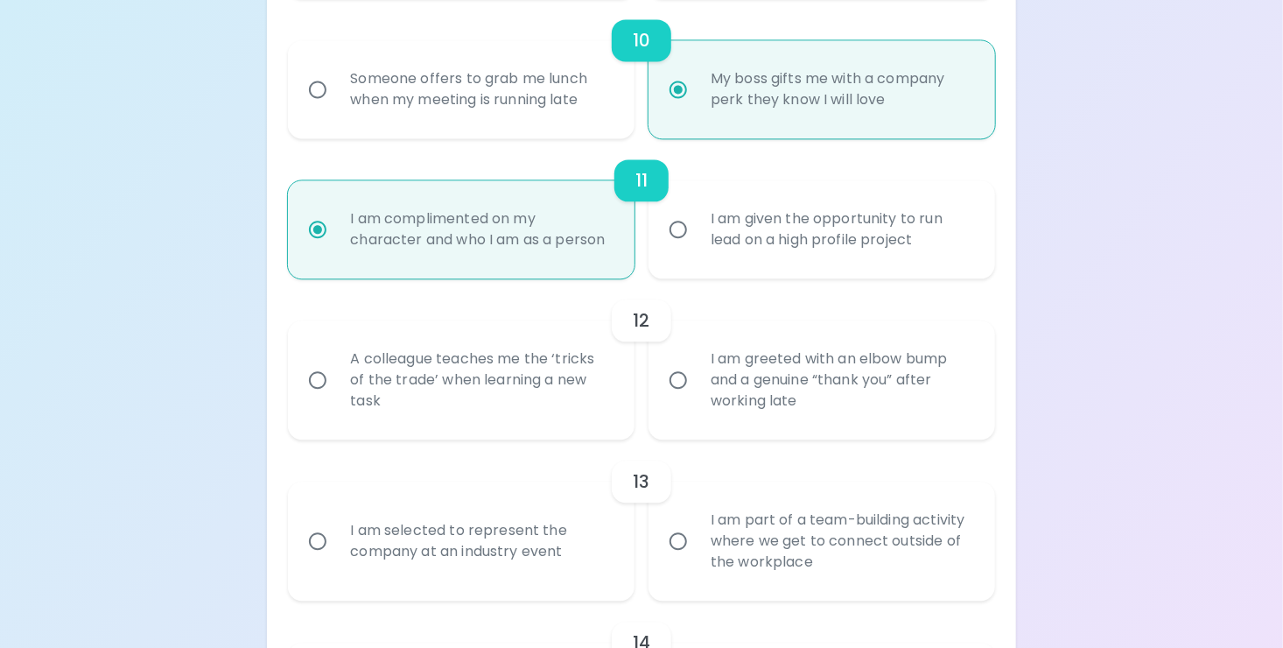
scroll to position [1831, 0]
radio input "true"
click at [674, 397] on input "I am greeted with an elbow bump and a genuine “thank you” after working late" at bounding box center [678, 378] width 37 height 37
radio input "false"
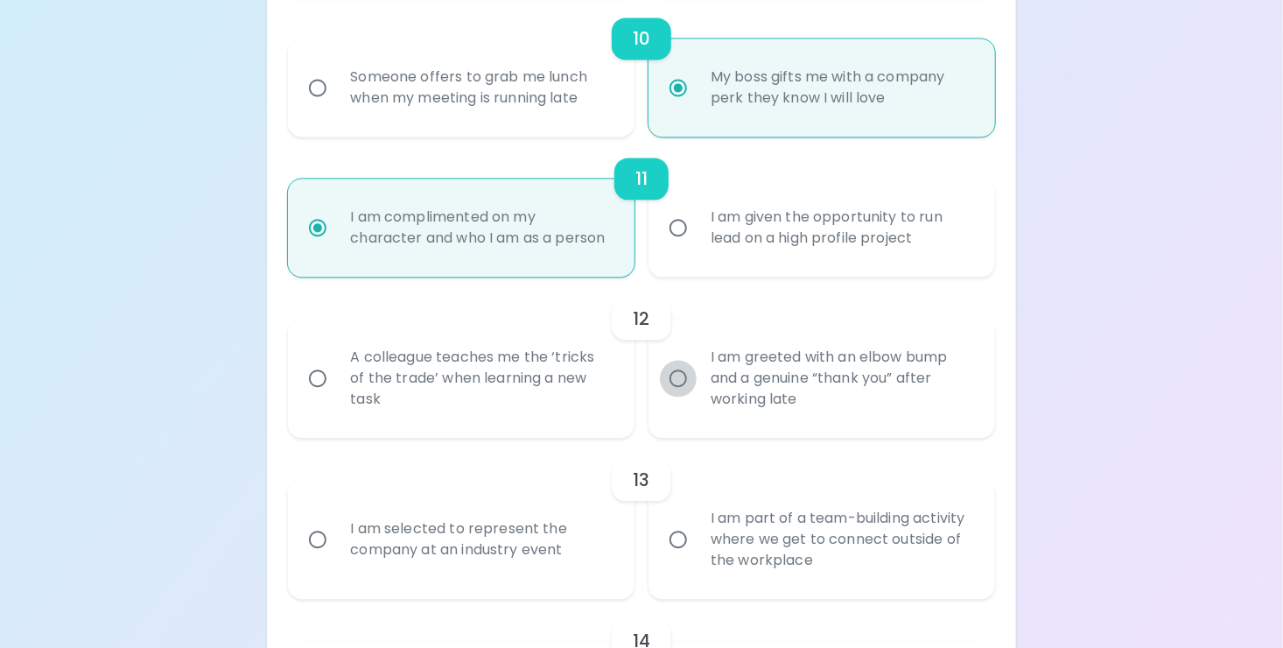
radio input "false"
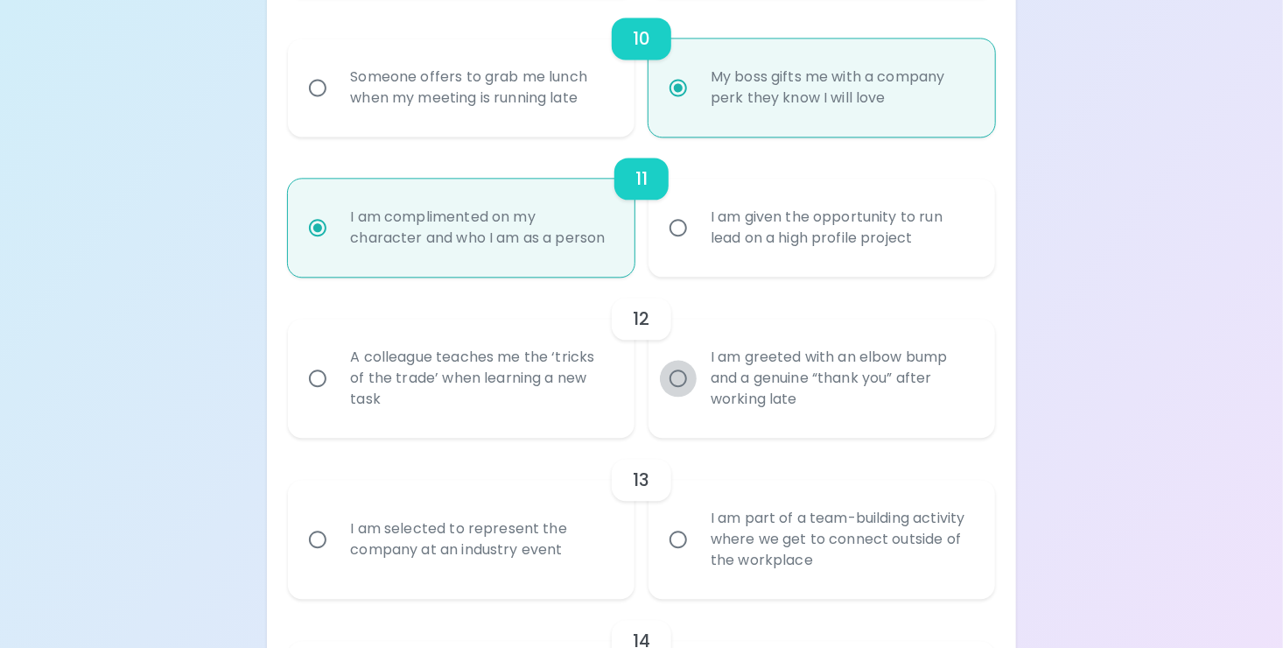
radio input "false"
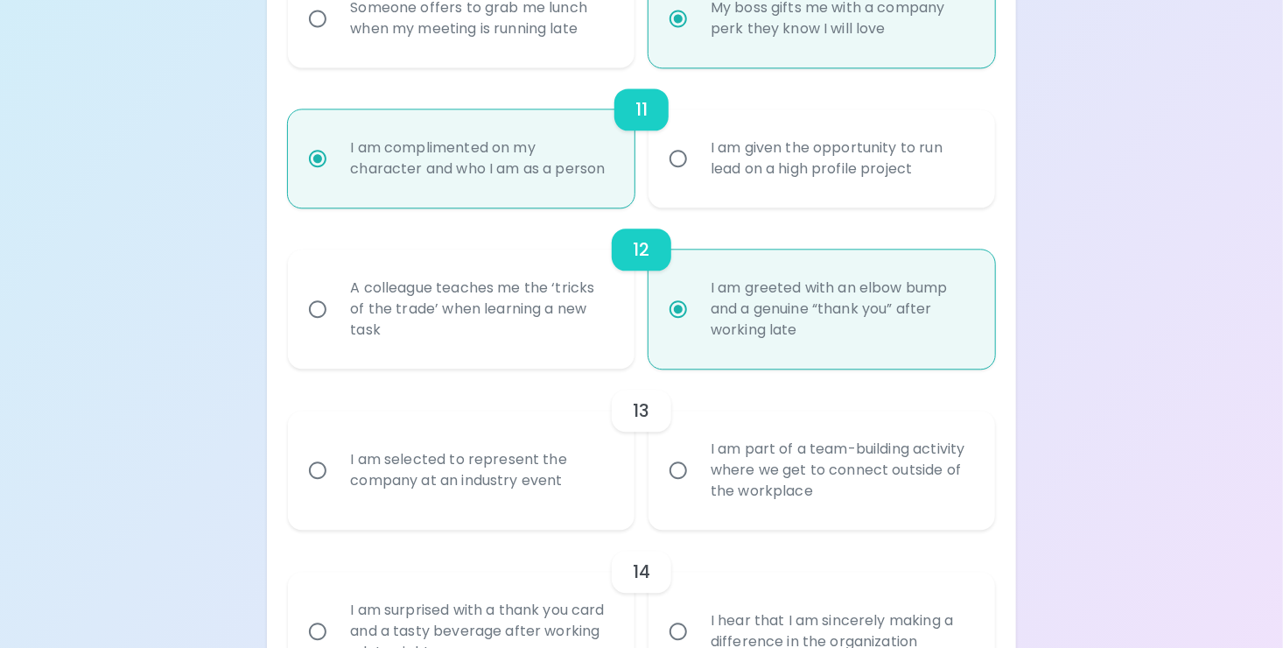
scroll to position [1971, 0]
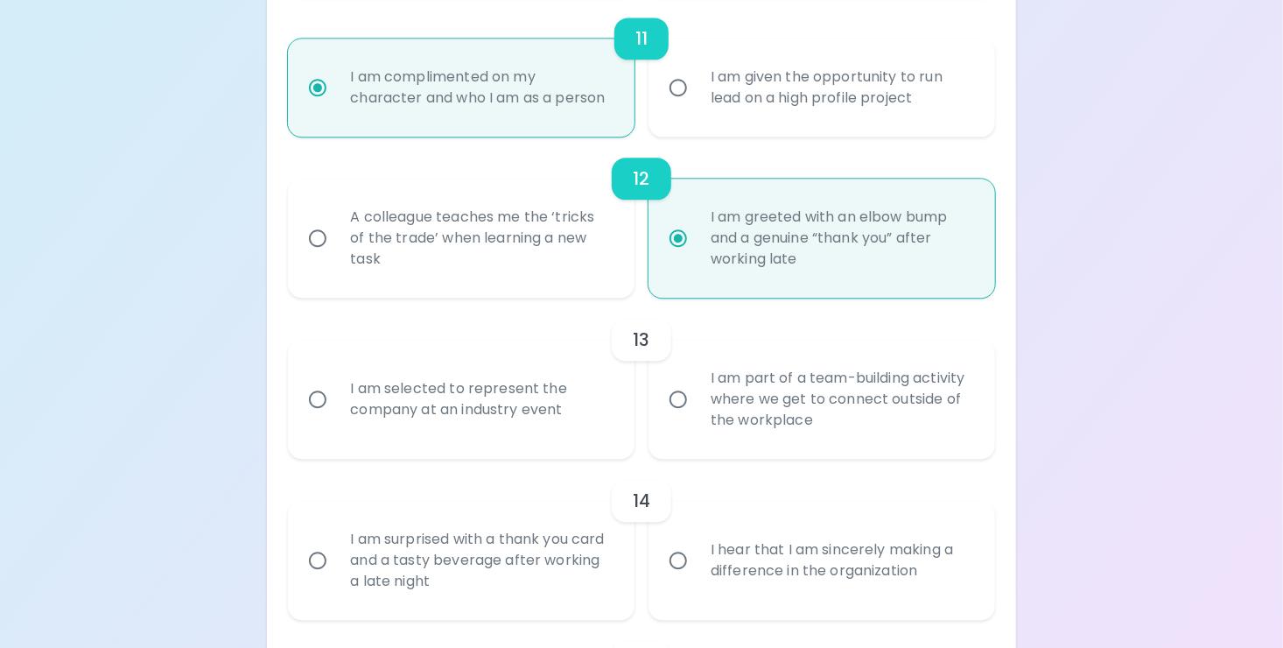
radio input "true"
click at [316, 418] on input "I am selected to represent the company at an industry event" at bounding box center [317, 399] width 37 height 37
radio input "false"
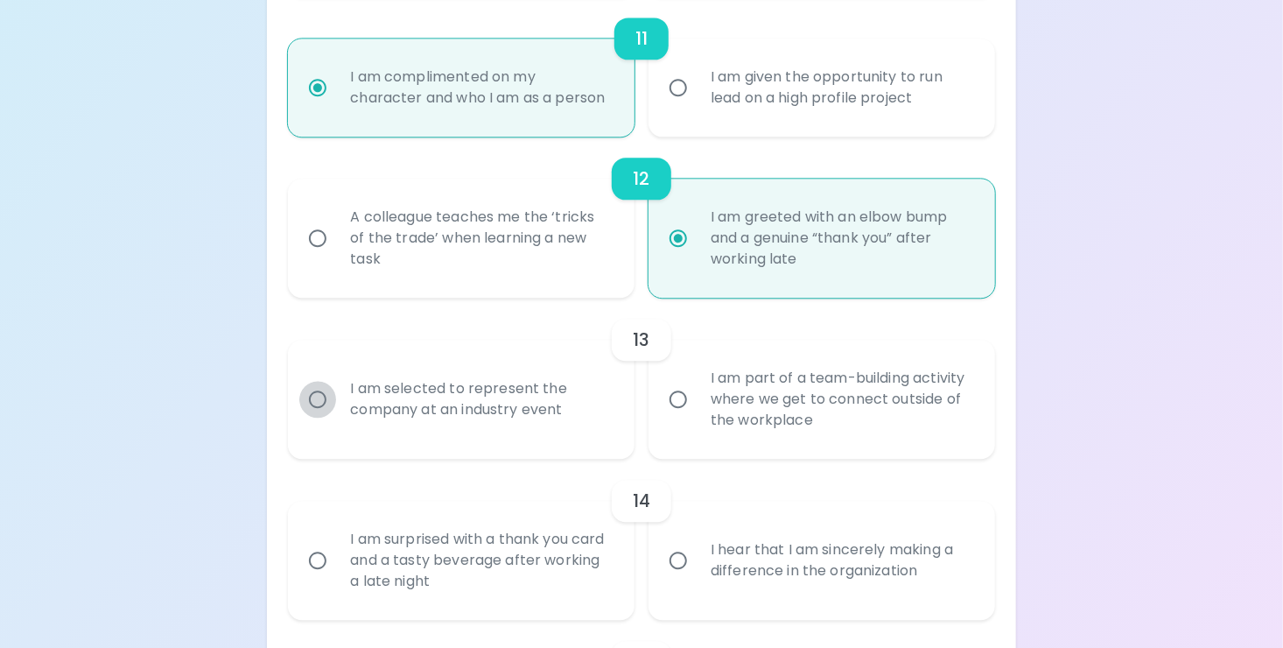
radio input "false"
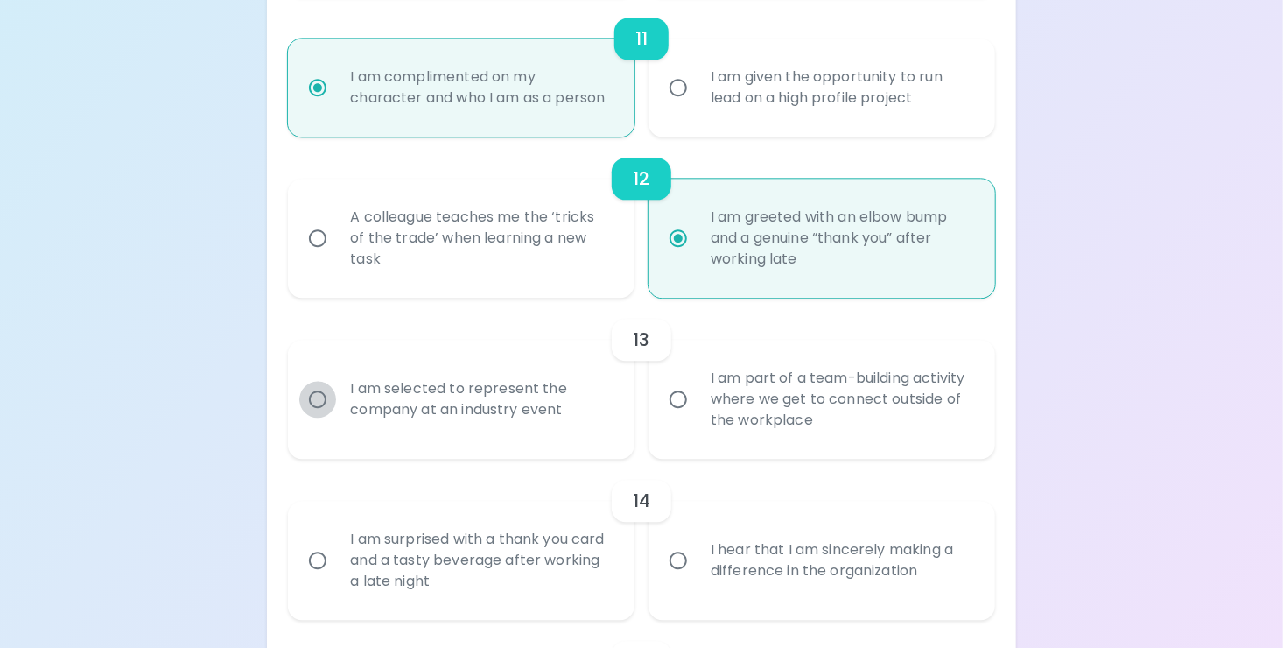
radio input "false"
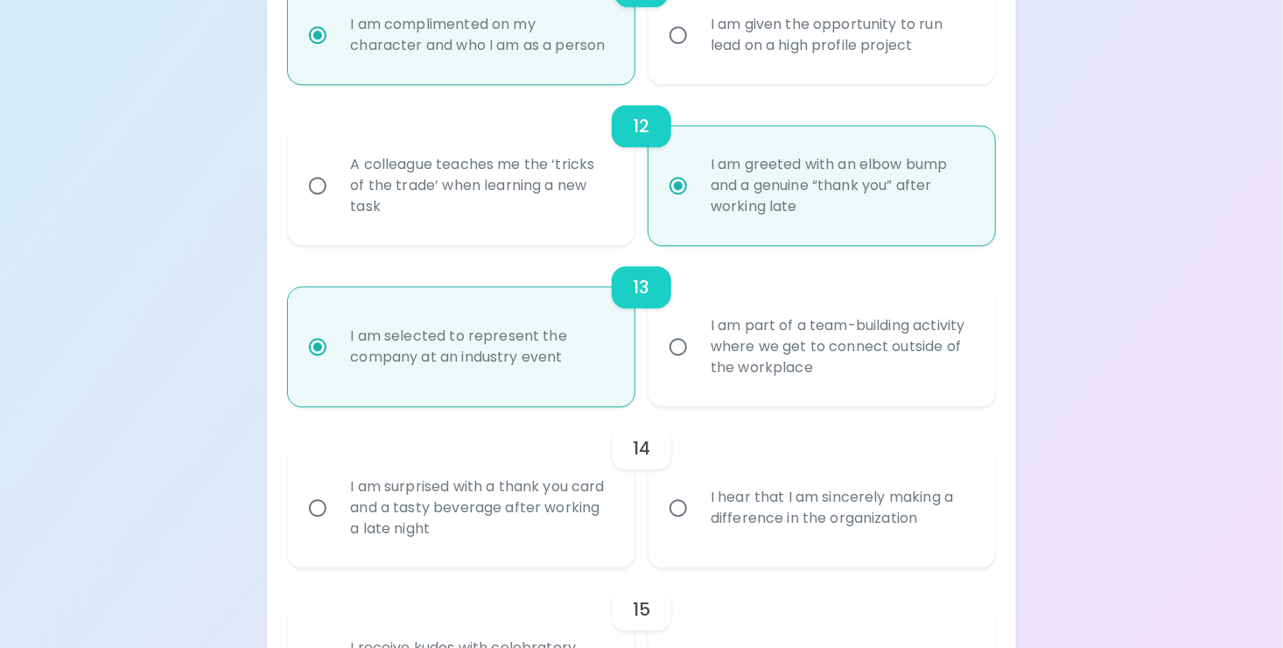
scroll to position [2111, 0]
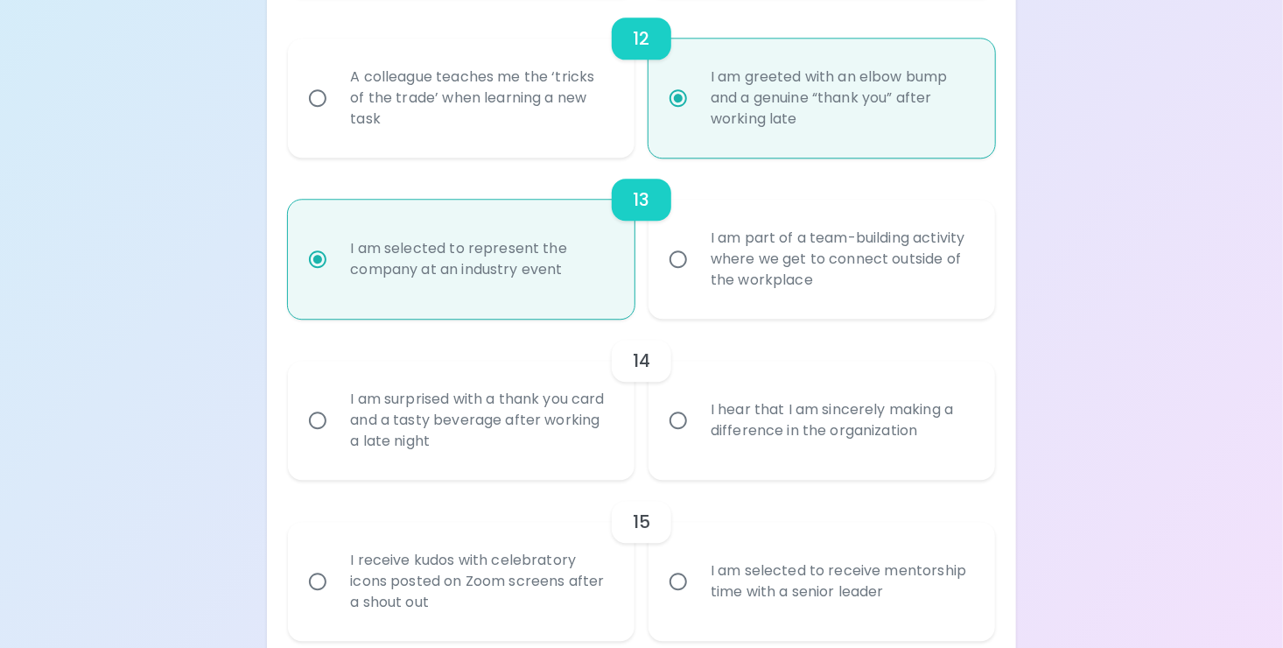
radio input "true"
click at [679, 439] on input "I hear that I am sincerely making a difference in the organization" at bounding box center [678, 420] width 37 height 37
radio input "false"
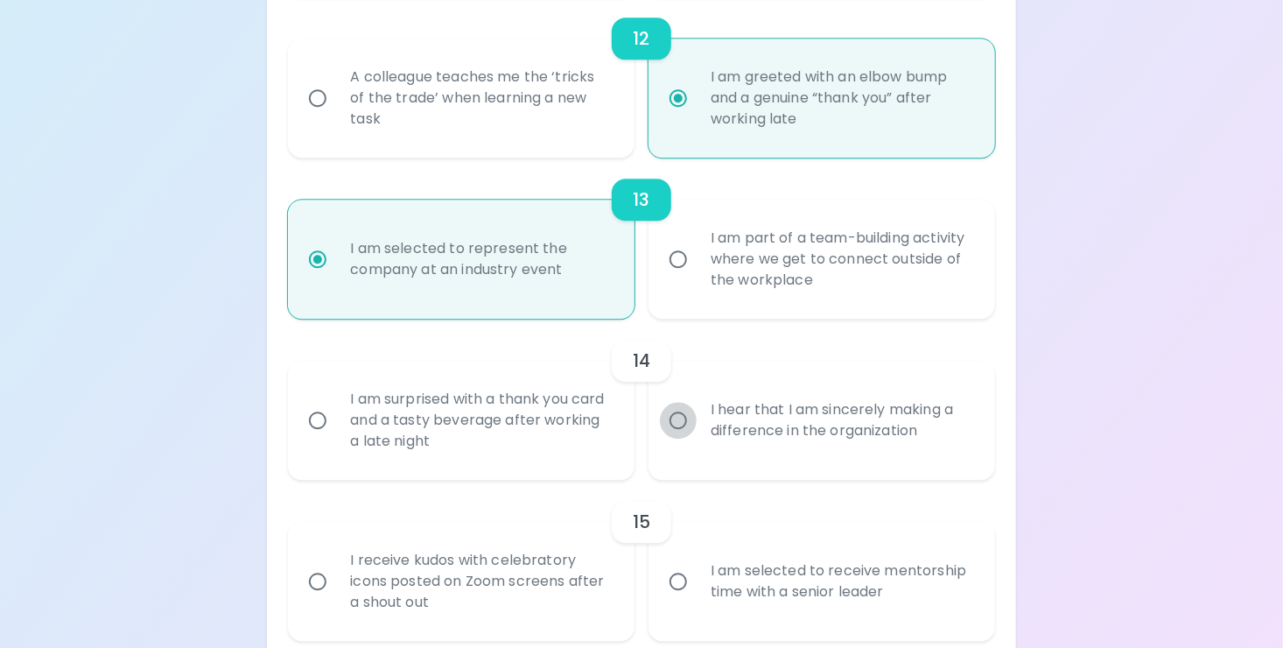
radio input "false"
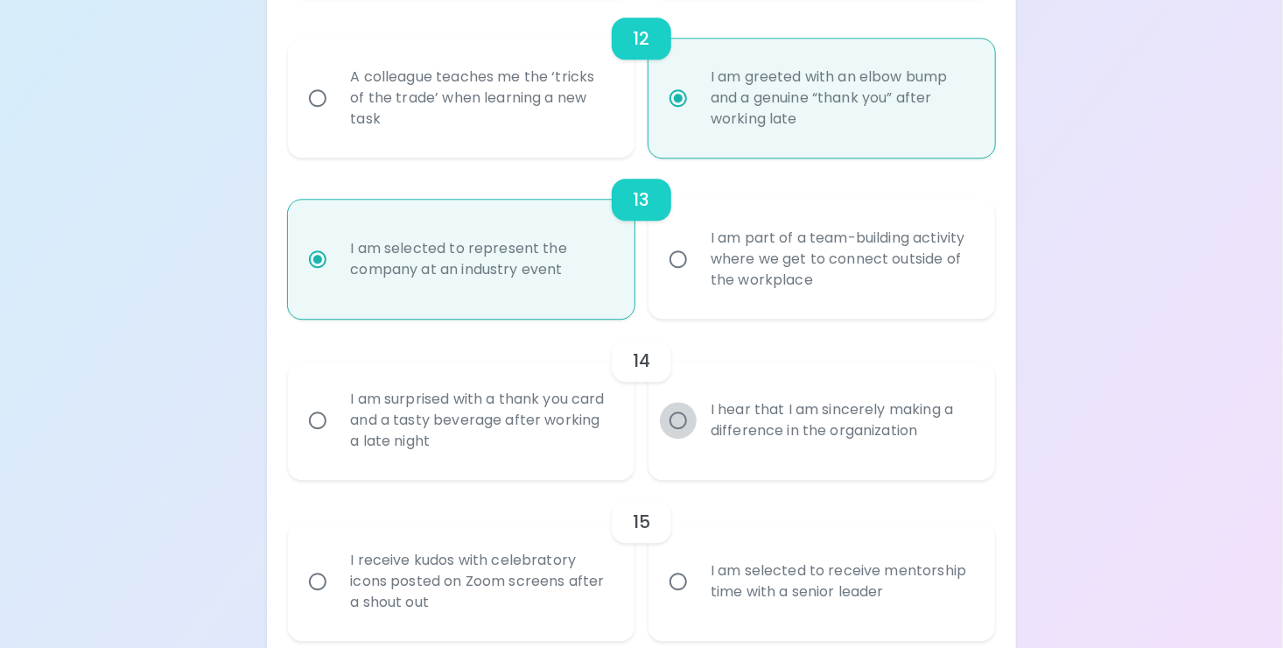
radio input "false"
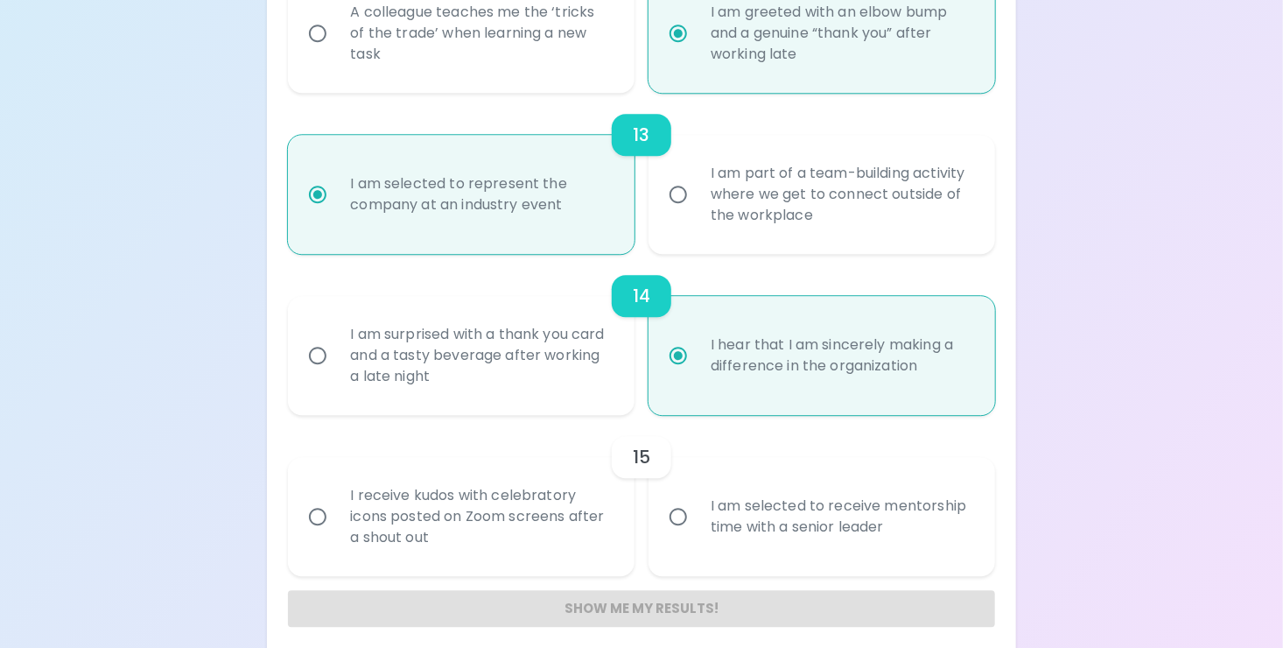
scroll to position [2210, 0]
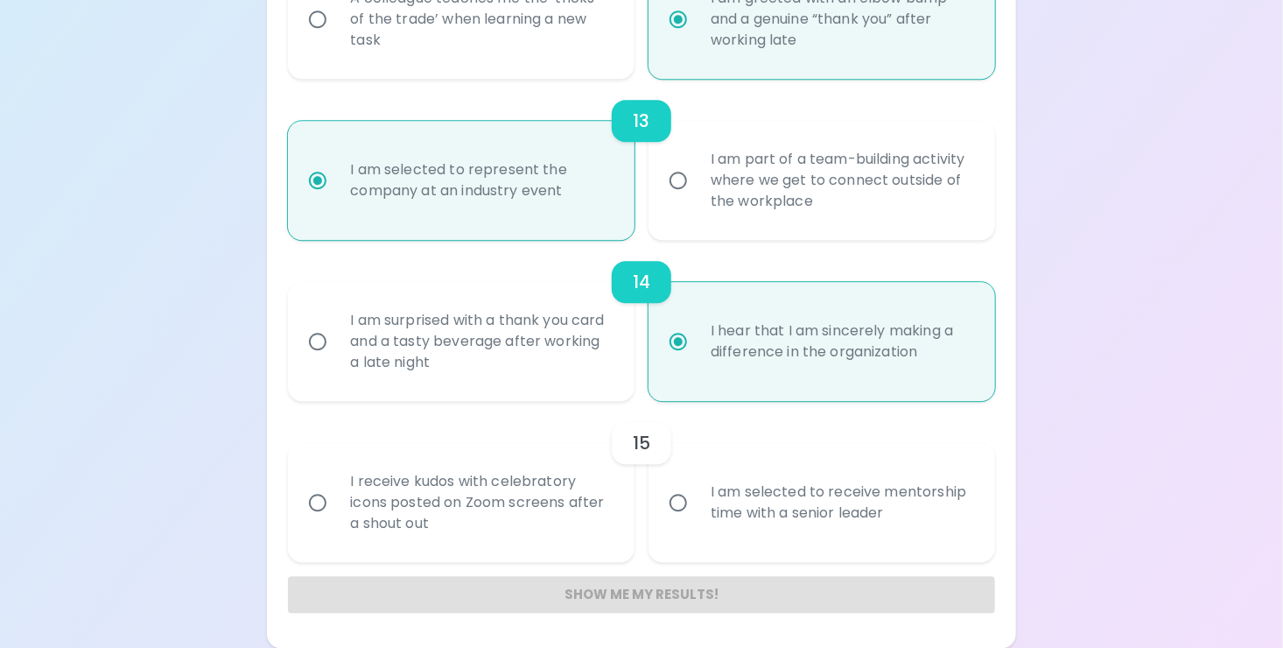
radio input "true"
click at [318, 501] on input "I receive kudos with celebratory icons posted on Zoom screens after a shout out" at bounding box center [317, 502] width 37 height 37
radio input "false"
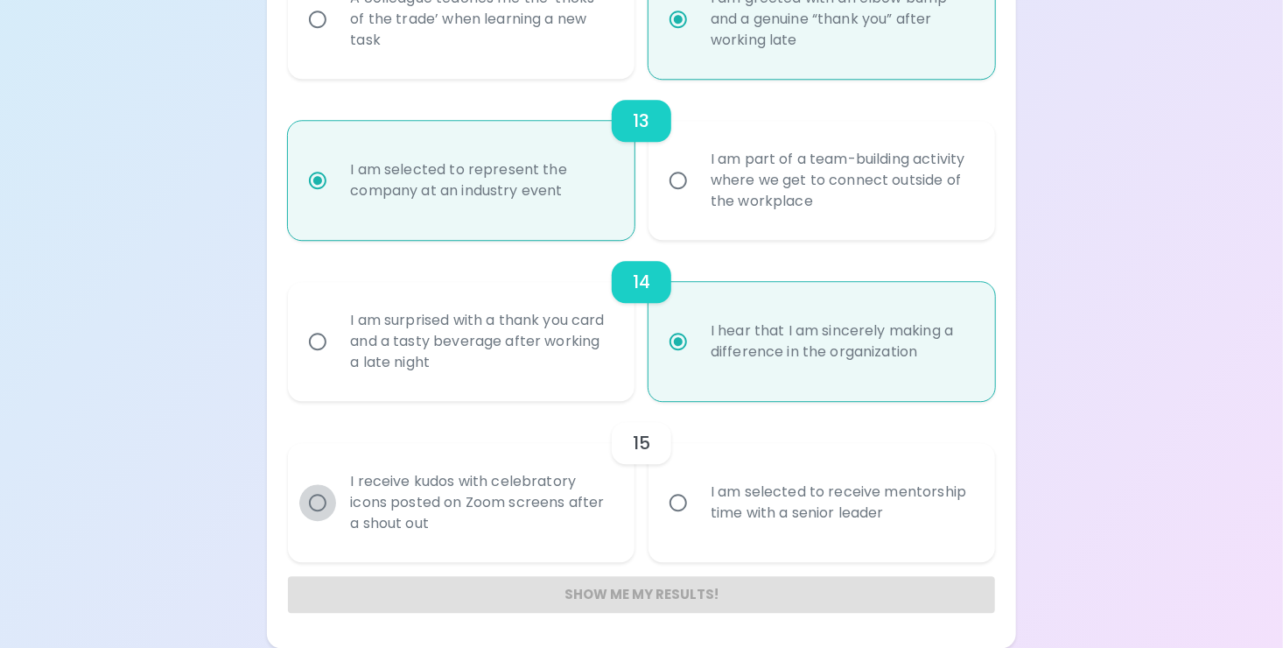
radio input "false"
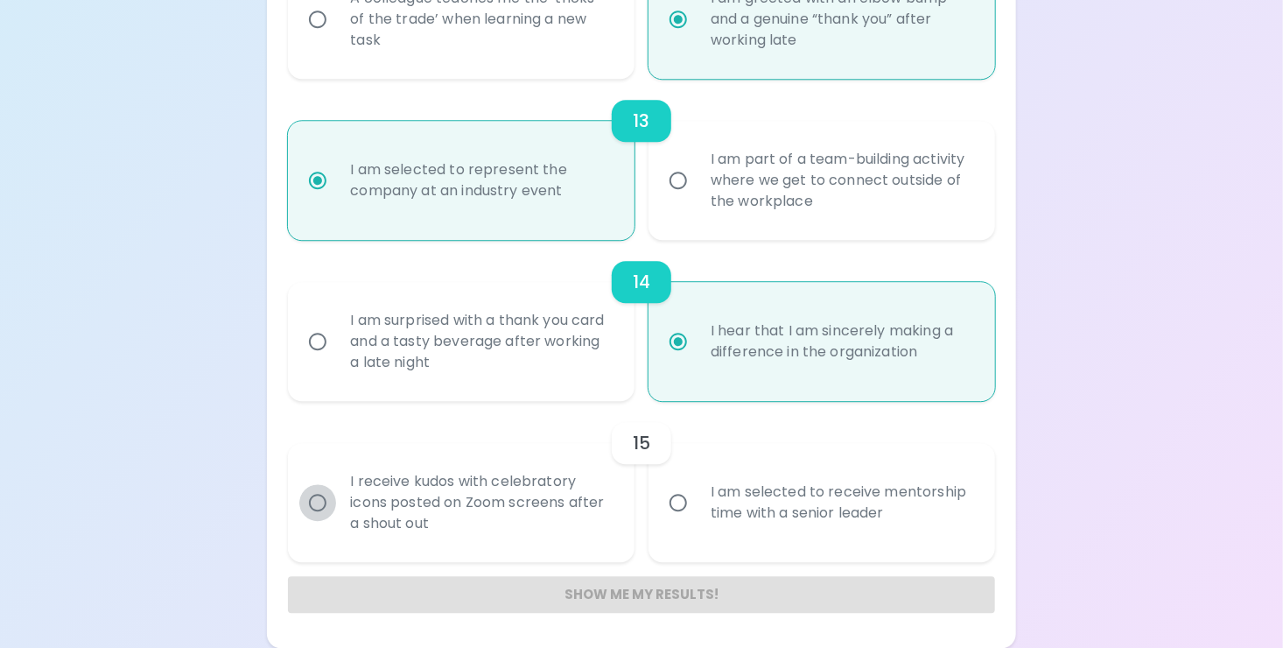
radio input "false"
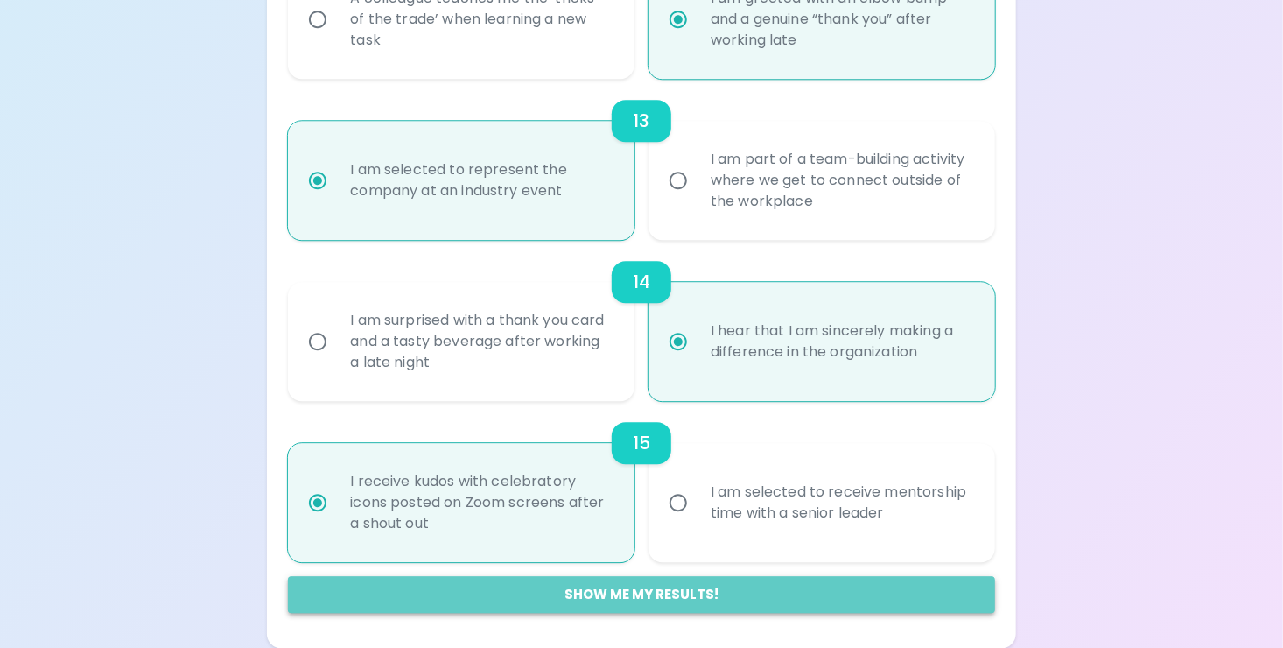
radio input "true"
click at [587, 599] on button "Show me my results!" at bounding box center [641, 594] width 706 height 37
radio input "false"
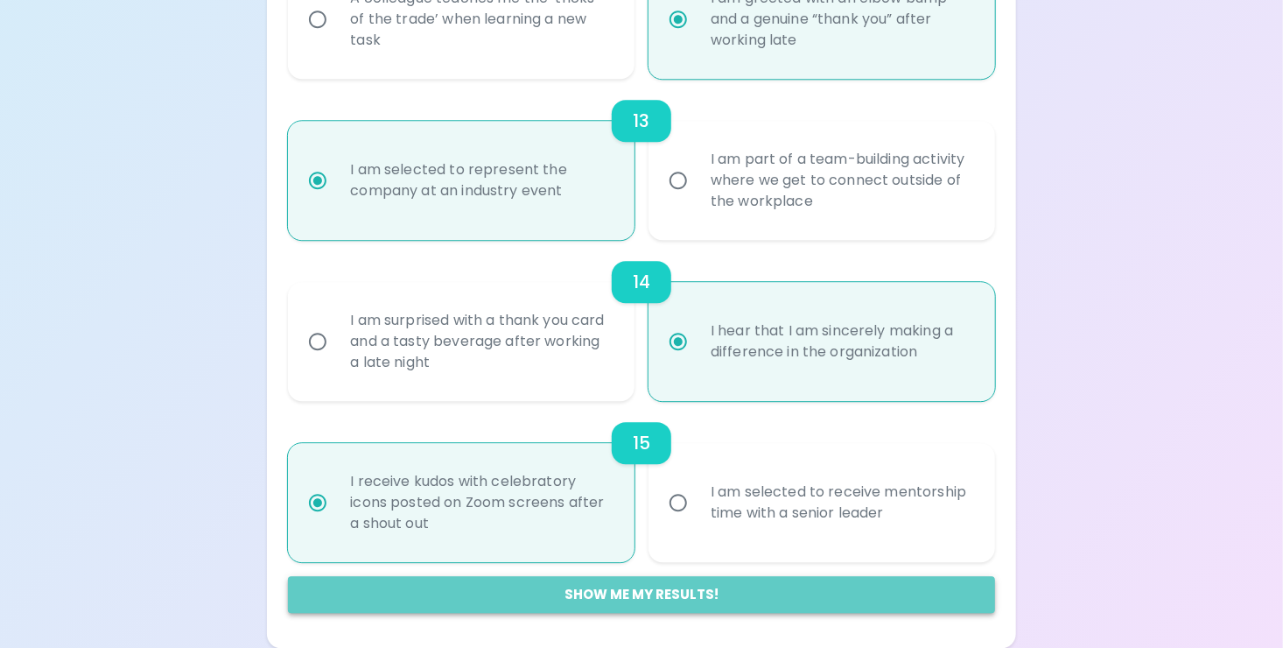
radio input "false"
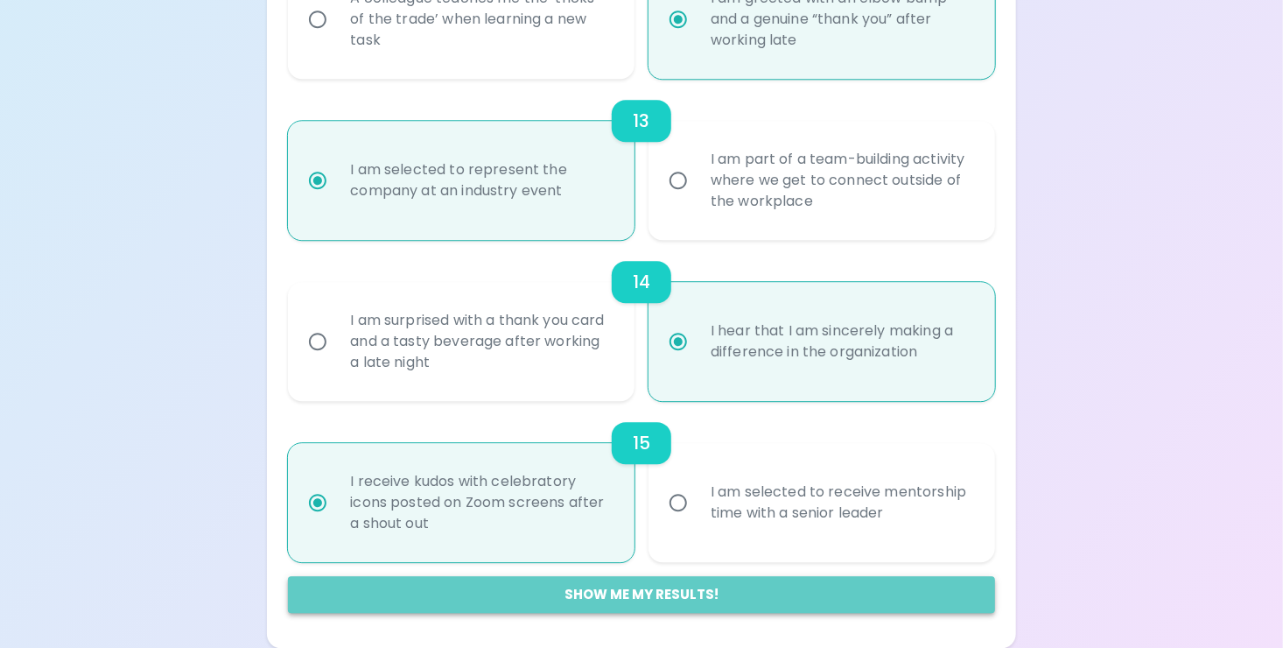
radio input "false"
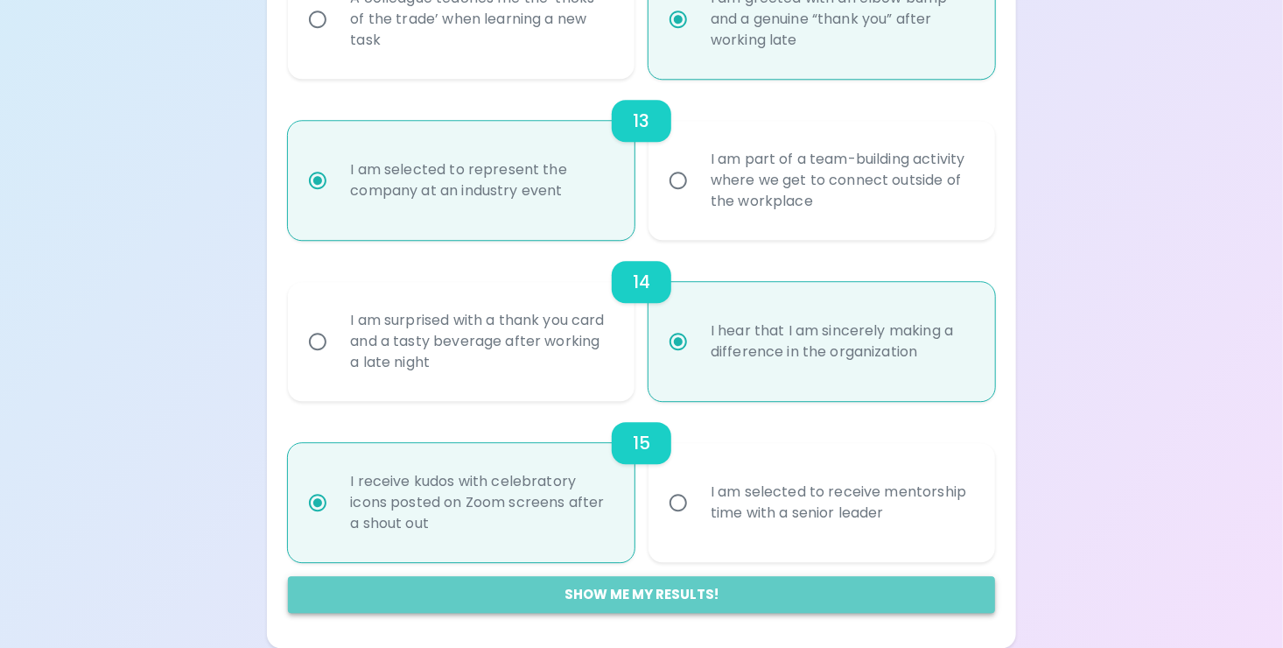
radio input "false"
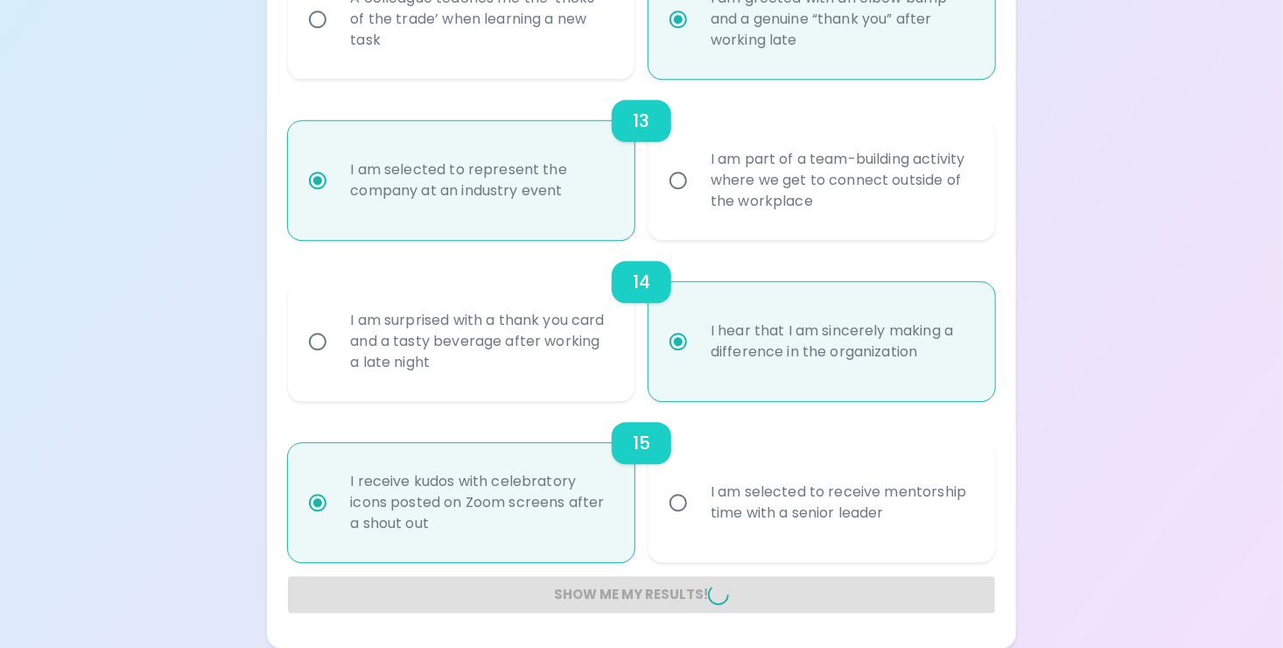
radio input "false"
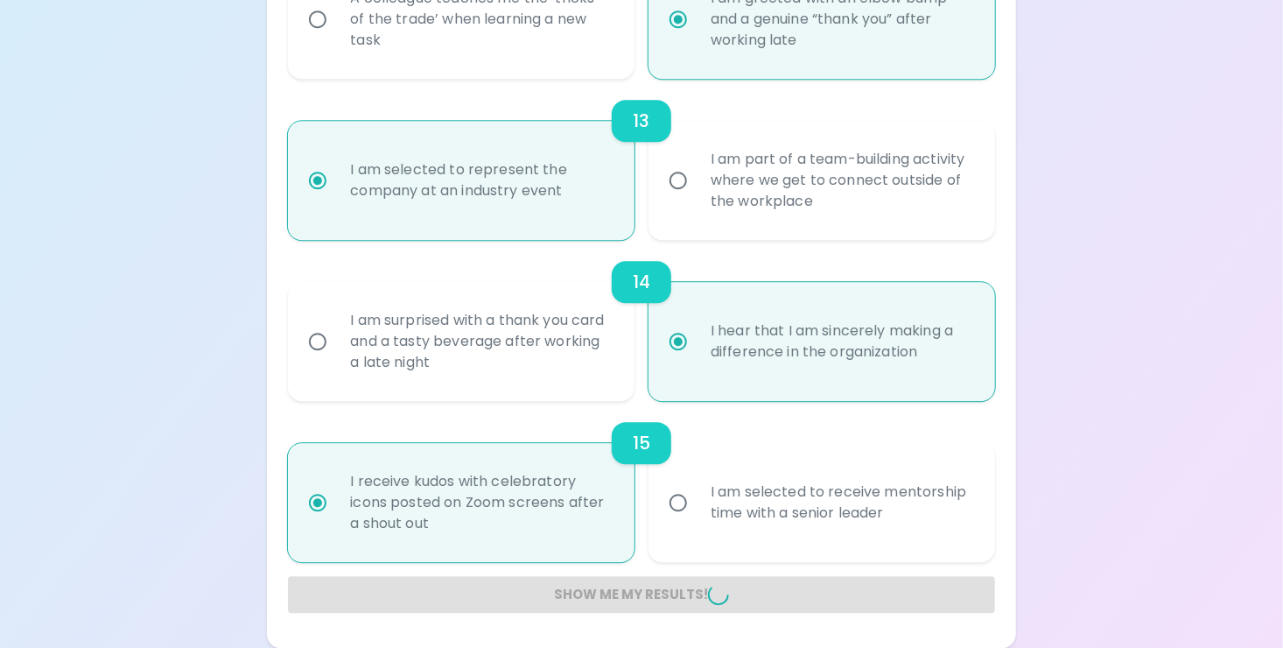
radio input "false"
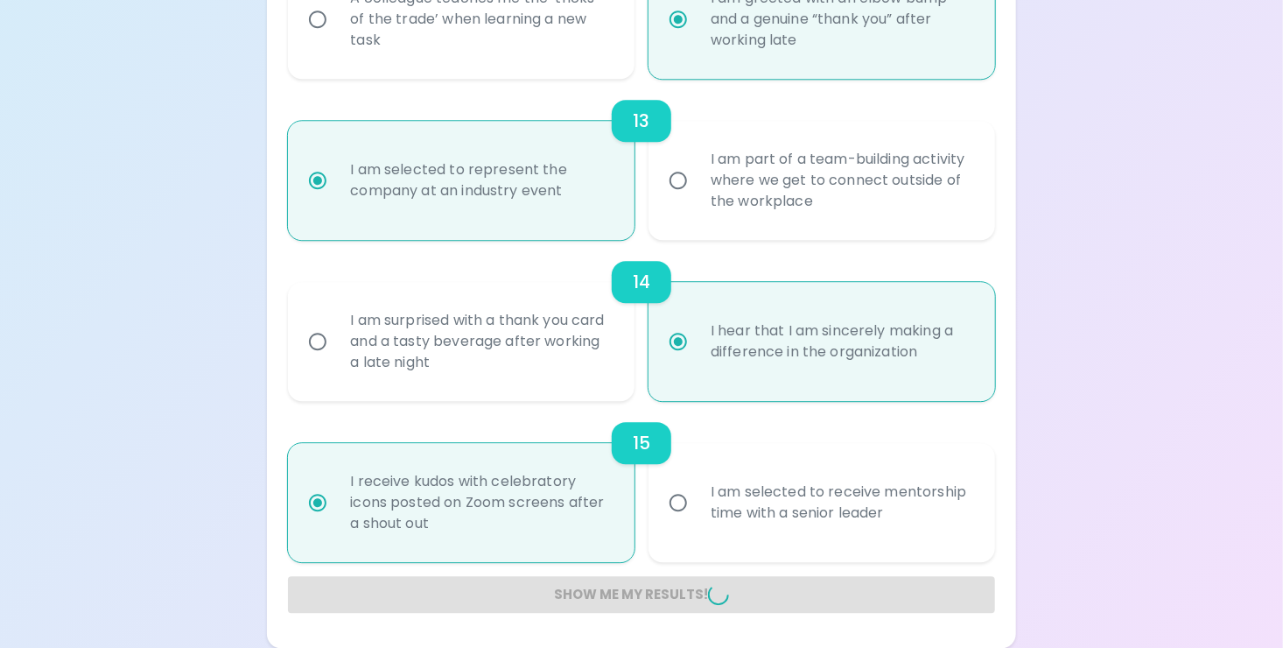
radio input "false"
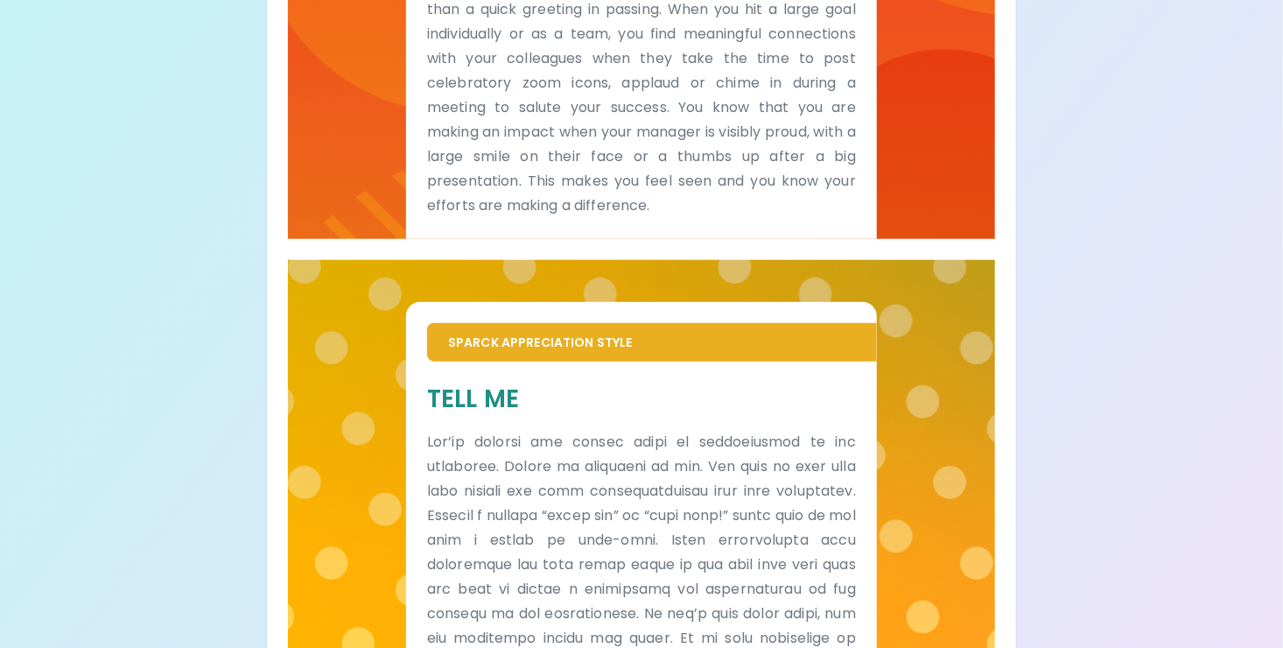
scroll to position [659, 0]
